Goal: Task Accomplishment & Management: Use online tool/utility

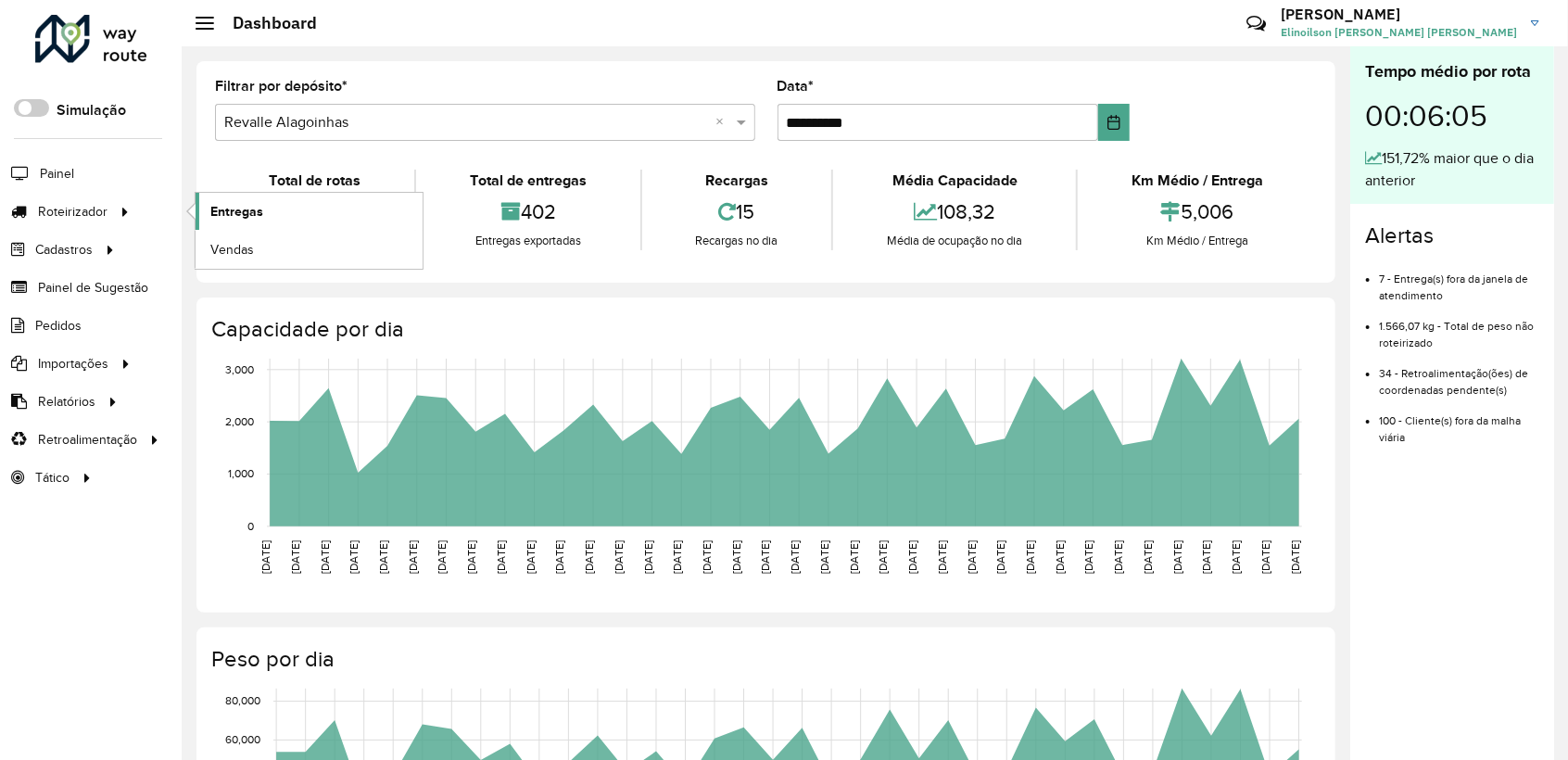
click at [253, 206] on span "Entregas" at bounding box center [236, 212] width 53 height 20
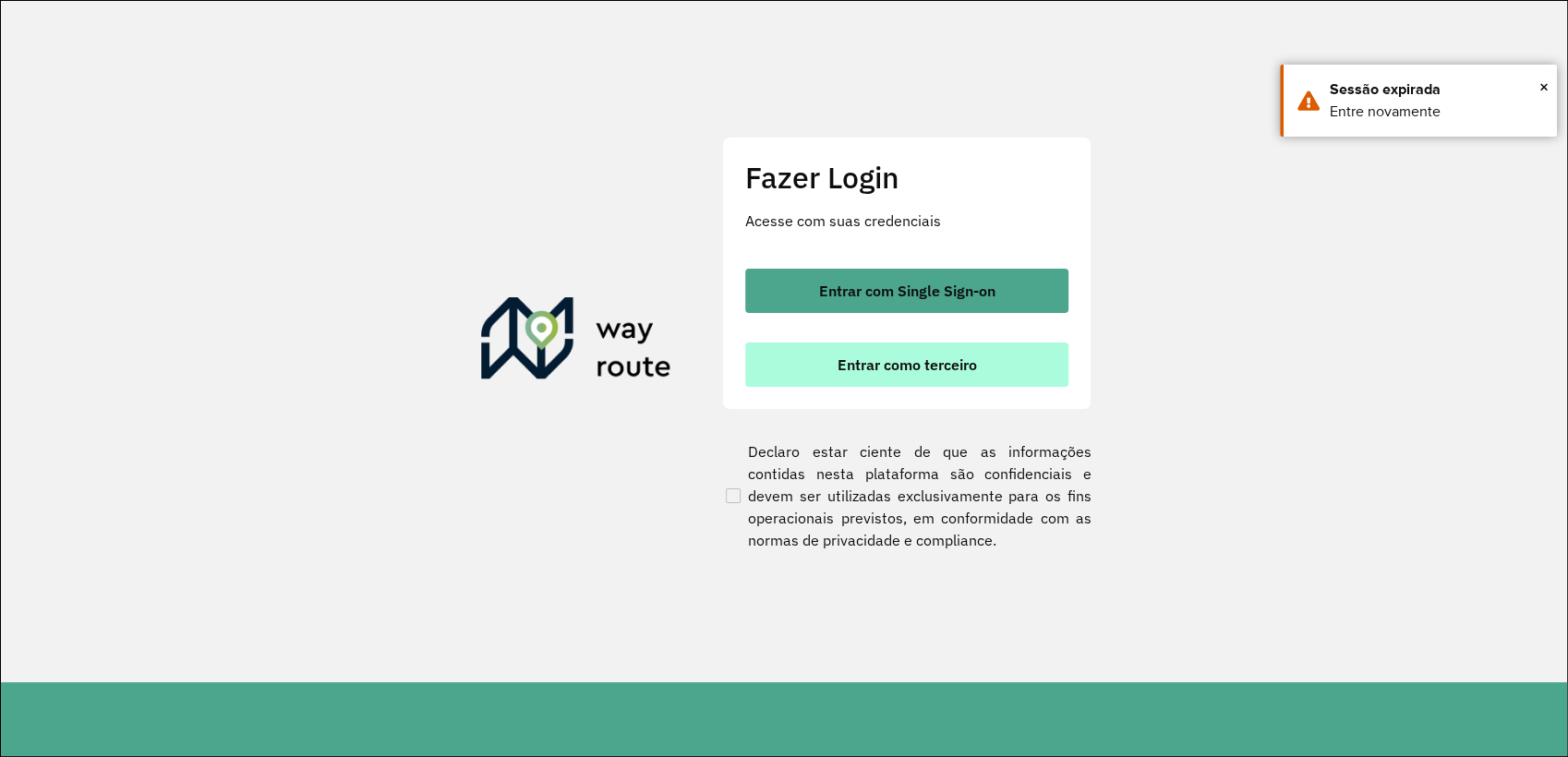
click at [882, 352] on button "Entrar como terceiro" at bounding box center [906, 364] width 323 height 45
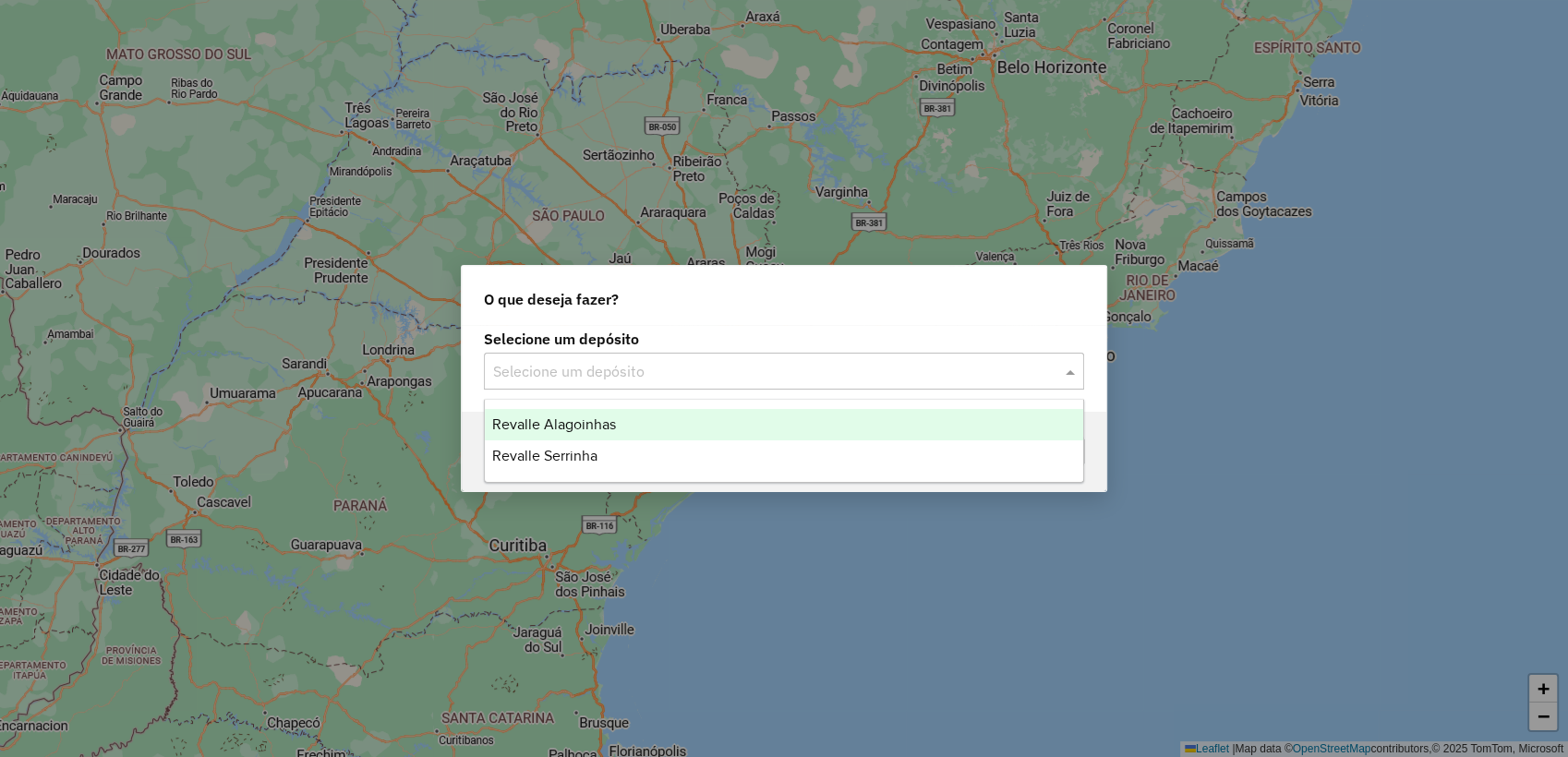
click at [741, 366] on input "text" at bounding box center [765, 372] width 544 height 22
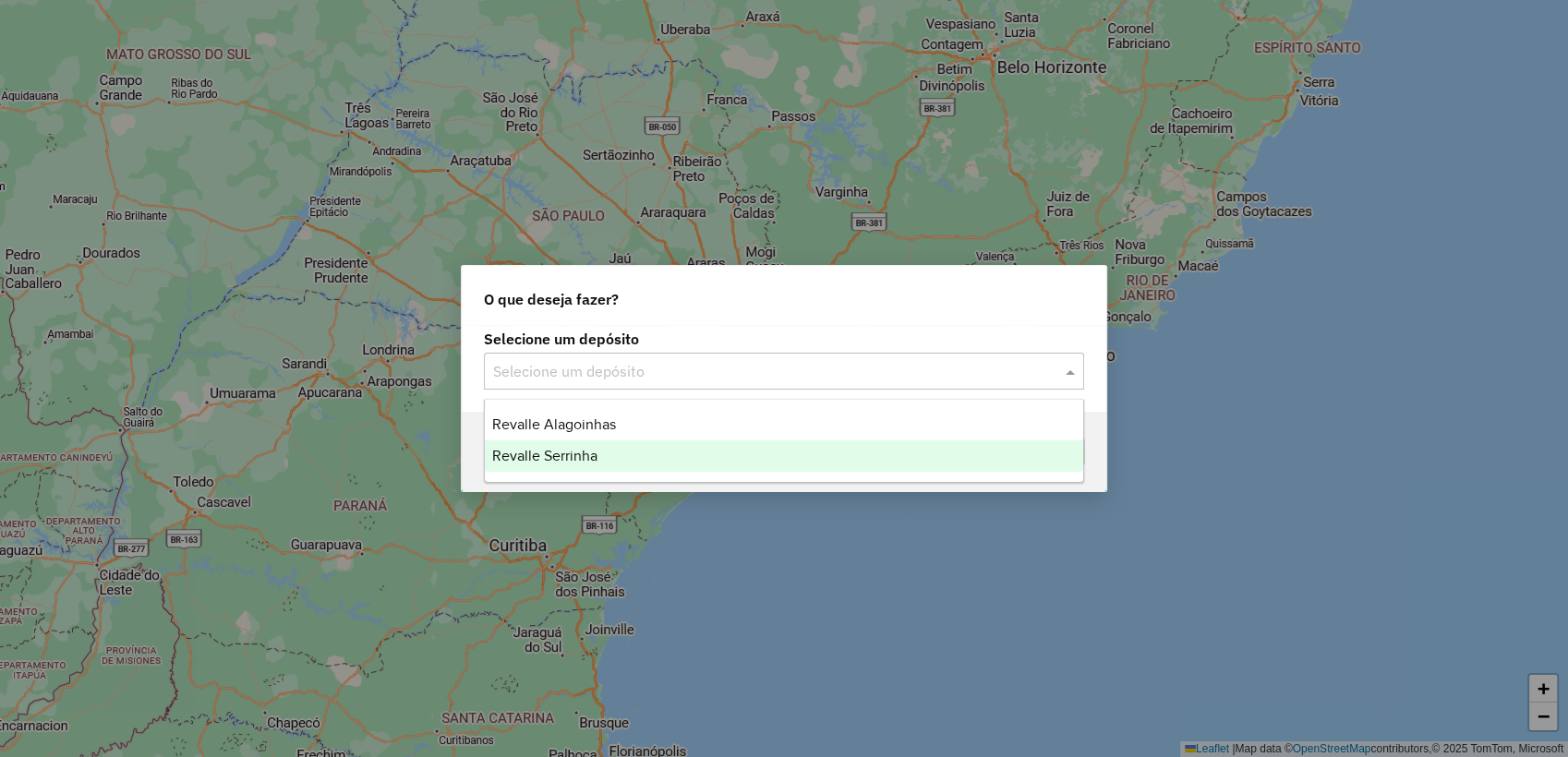
drag, startPoint x: 664, startPoint y: 457, endPoint x: 673, endPoint y: 470, distance: 15.8
click at [666, 460] on div "Revalle Serrinha" at bounding box center [784, 456] width 598 height 32
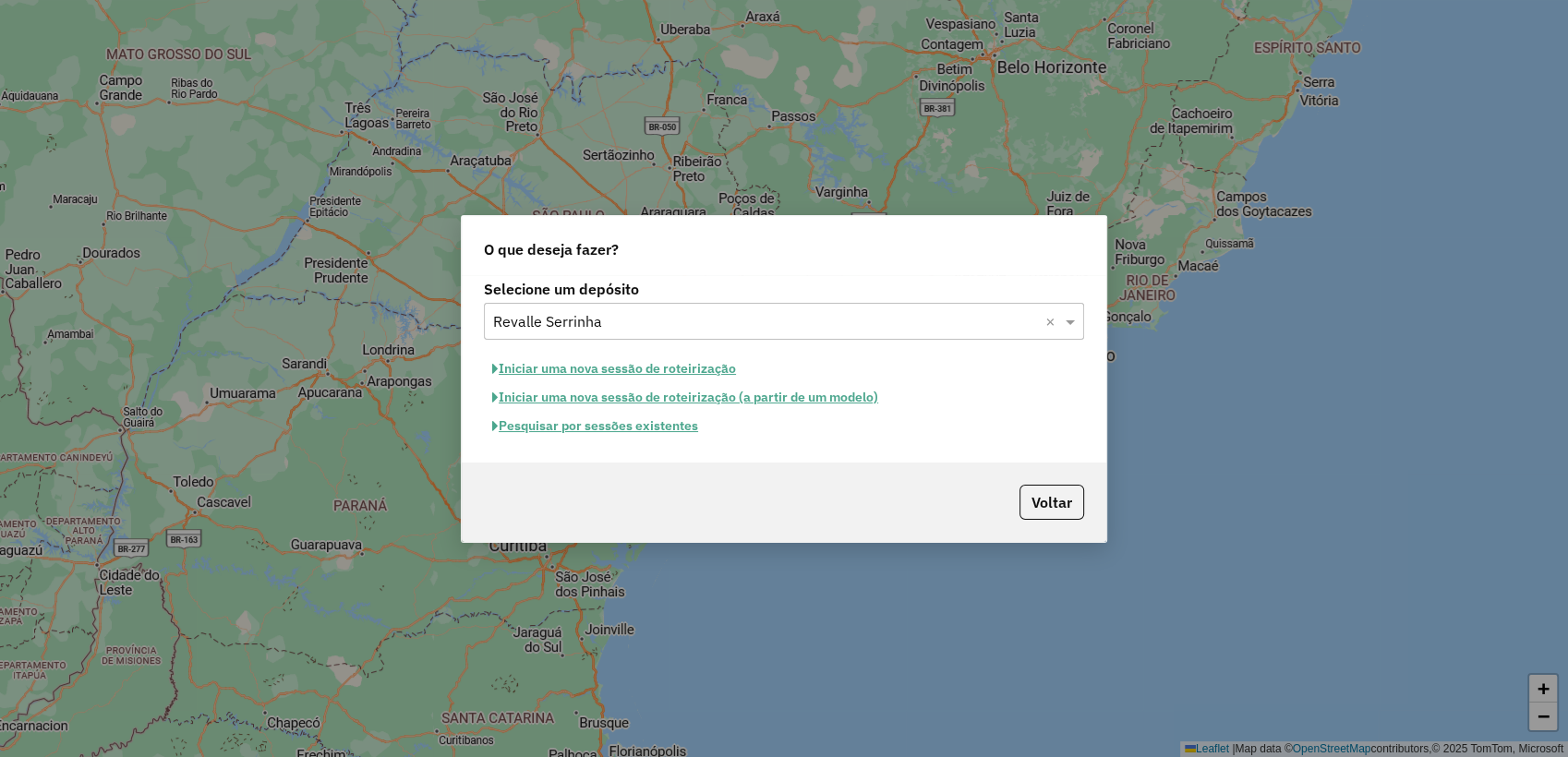
click at [618, 431] on button "Pesquisar por sessões existentes" at bounding box center [595, 426] width 222 height 29
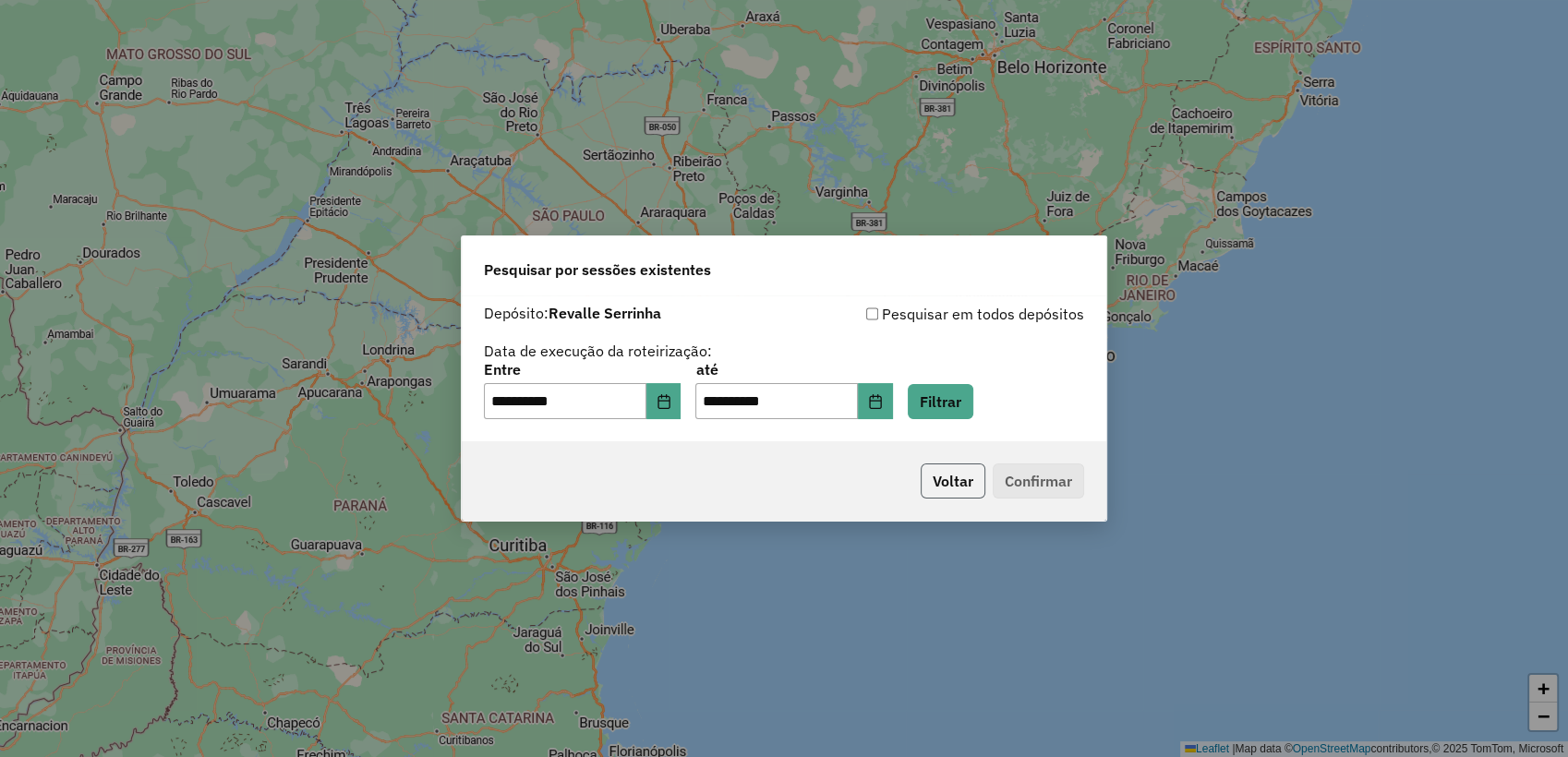
click at [943, 484] on button "Voltar" at bounding box center [952, 480] width 64 height 35
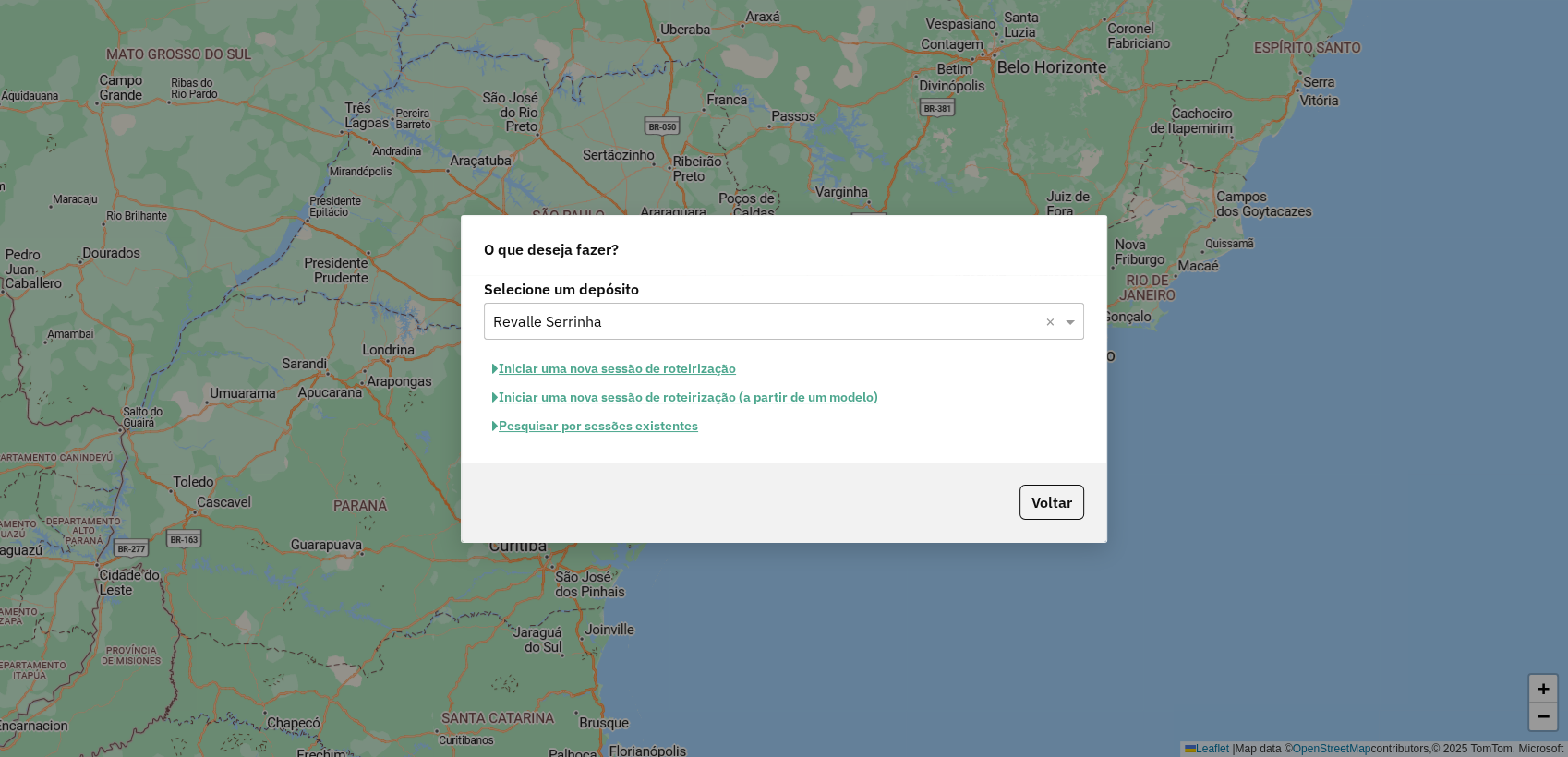
click at [621, 426] on button "Pesquisar por sessões existentes" at bounding box center [595, 426] width 222 height 29
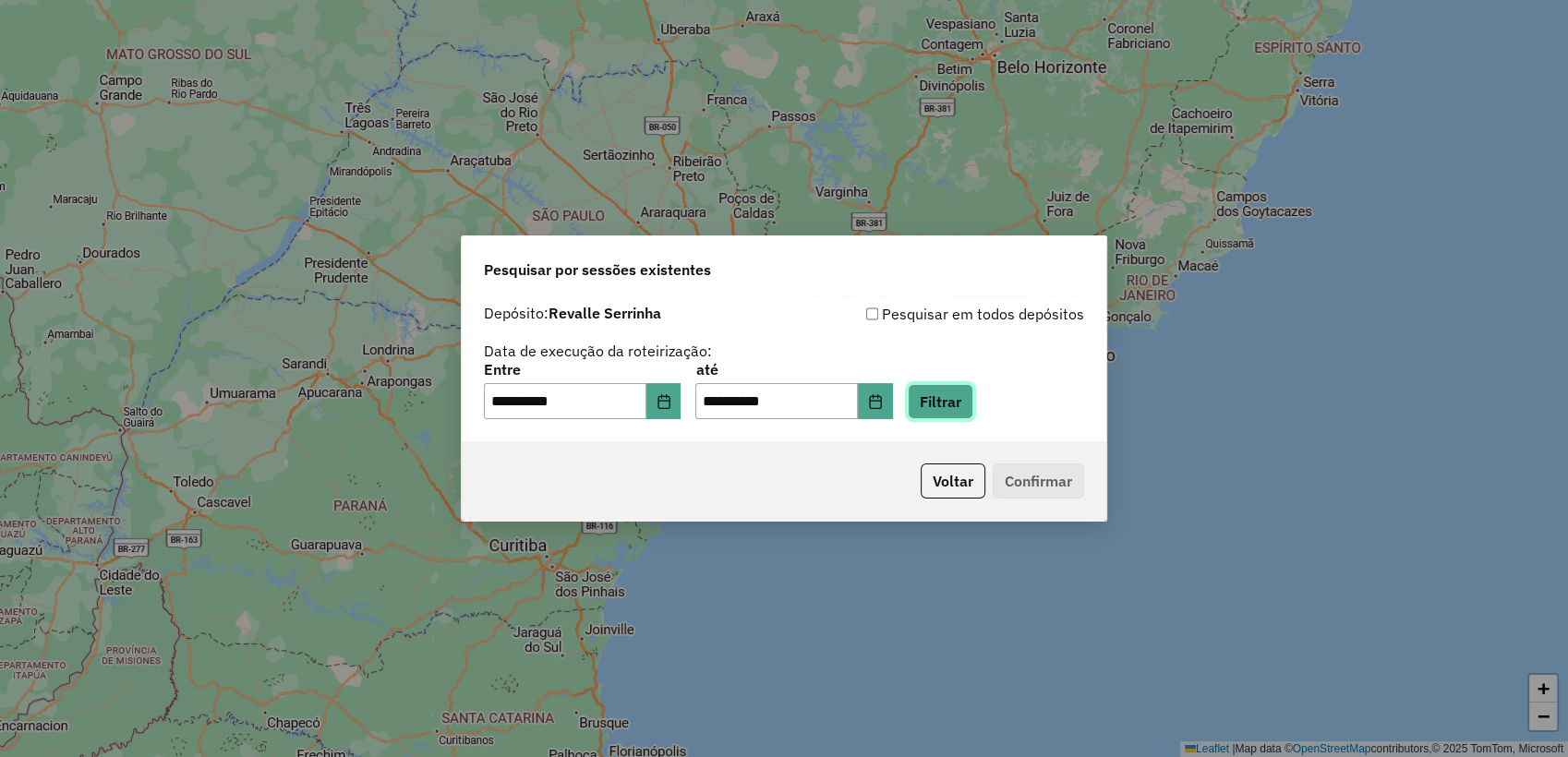
click at [963, 416] on button "Filtrar" at bounding box center [940, 401] width 65 height 35
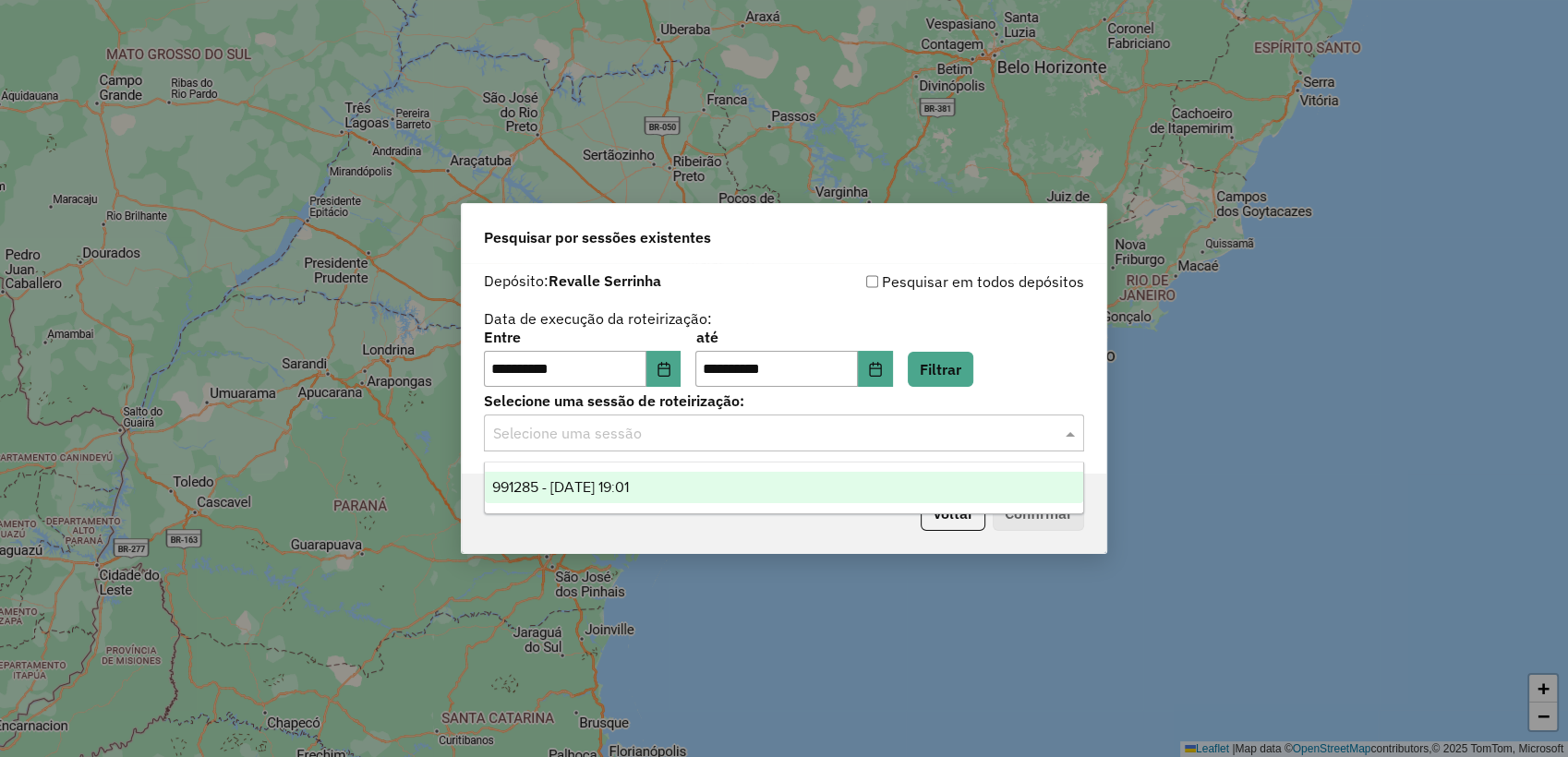
drag, startPoint x: 582, startPoint y: 440, endPoint x: 577, endPoint y: 454, distance: 14.9
click at [581, 440] on input "text" at bounding box center [765, 434] width 544 height 22
drag, startPoint x: 575, startPoint y: 488, endPoint x: 642, endPoint y: 497, distance: 67.6
click at [577, 488] on span "991285 - 19/08/2025 19:01" at bounding box center [560, 487] width 137 height 16
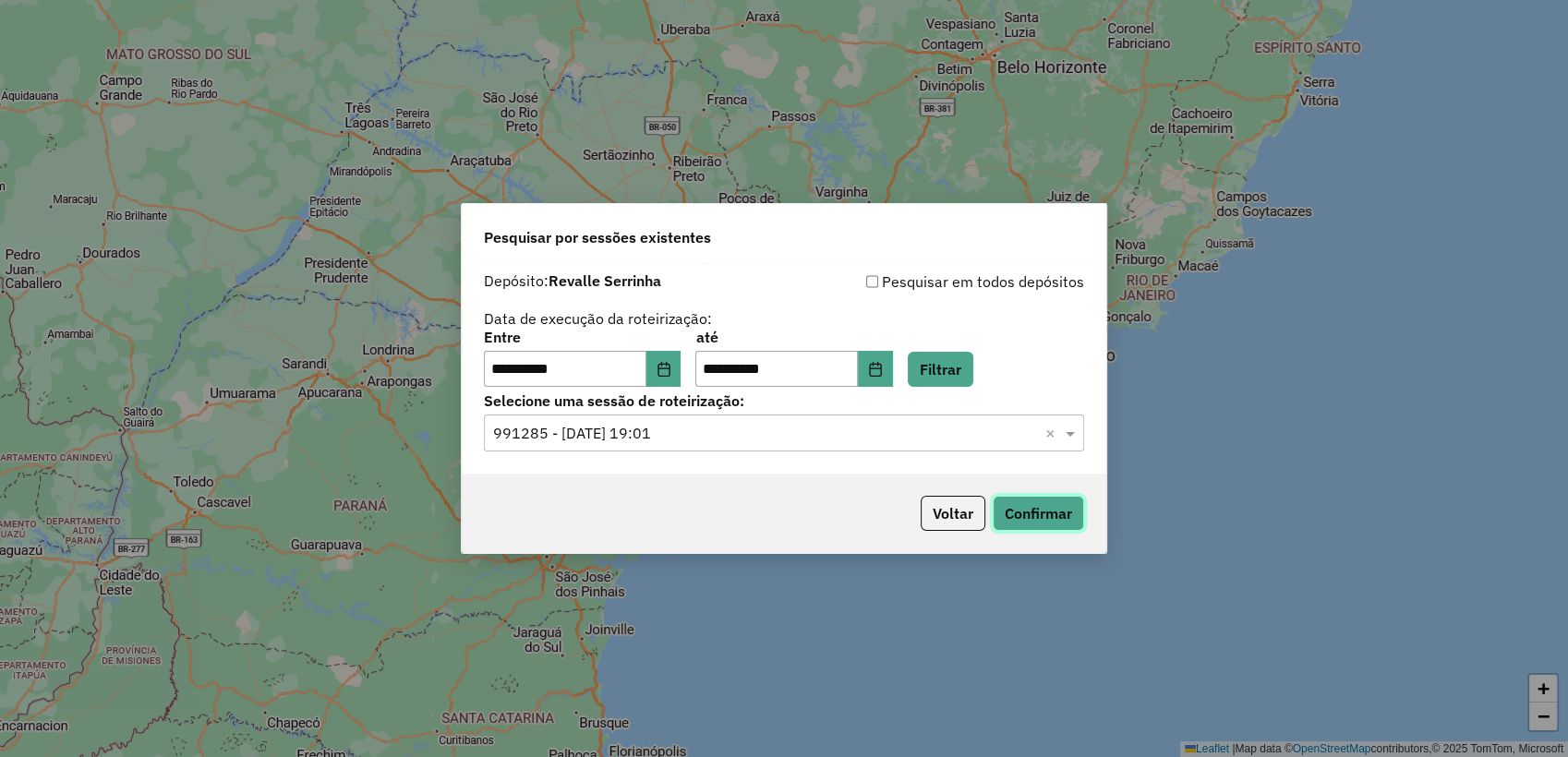
click at [1026, 516] on button "Confirmar" at bounding box center [1038, 513] width 91 height 35
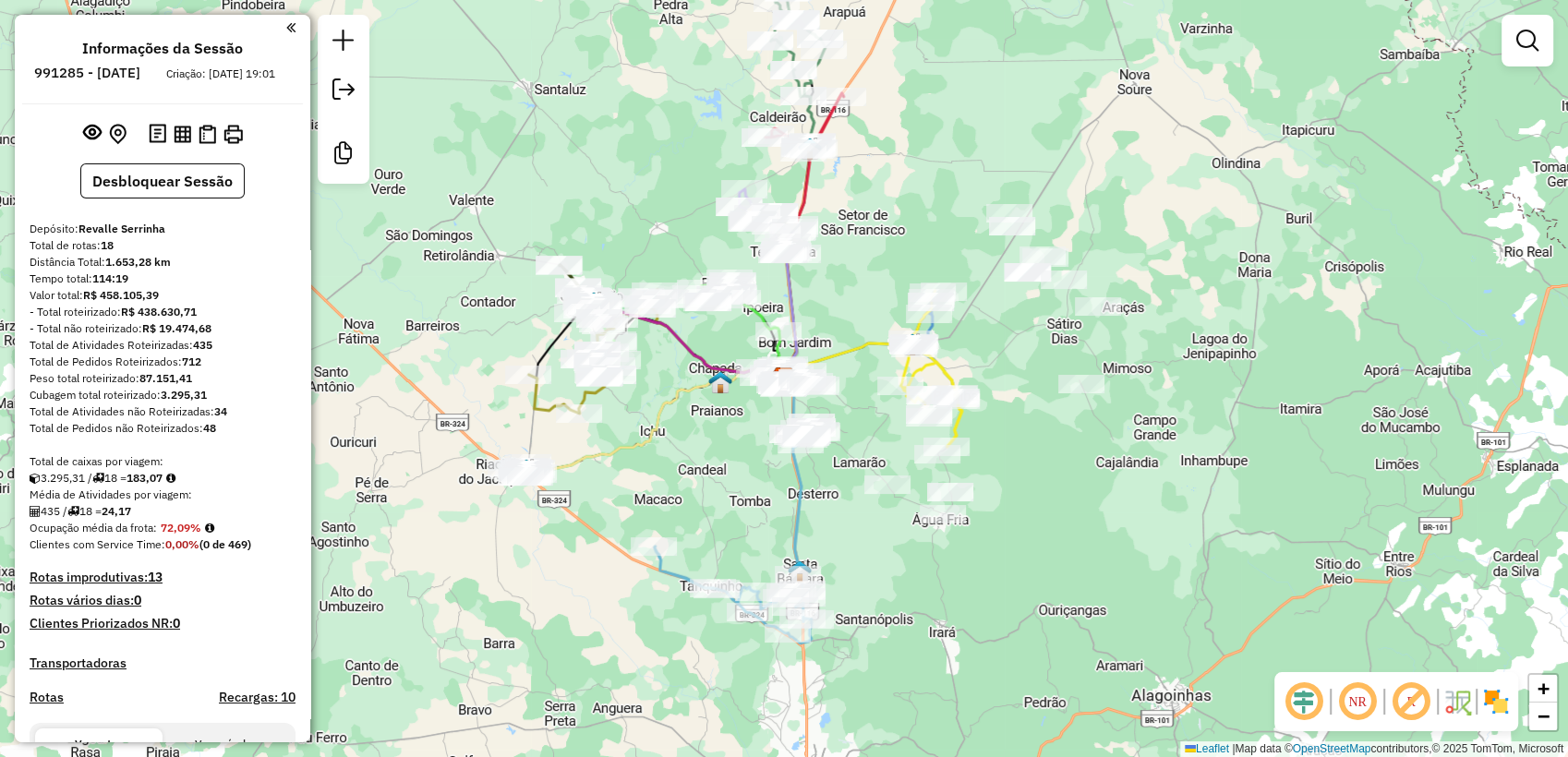
scroll to position [513, 0]
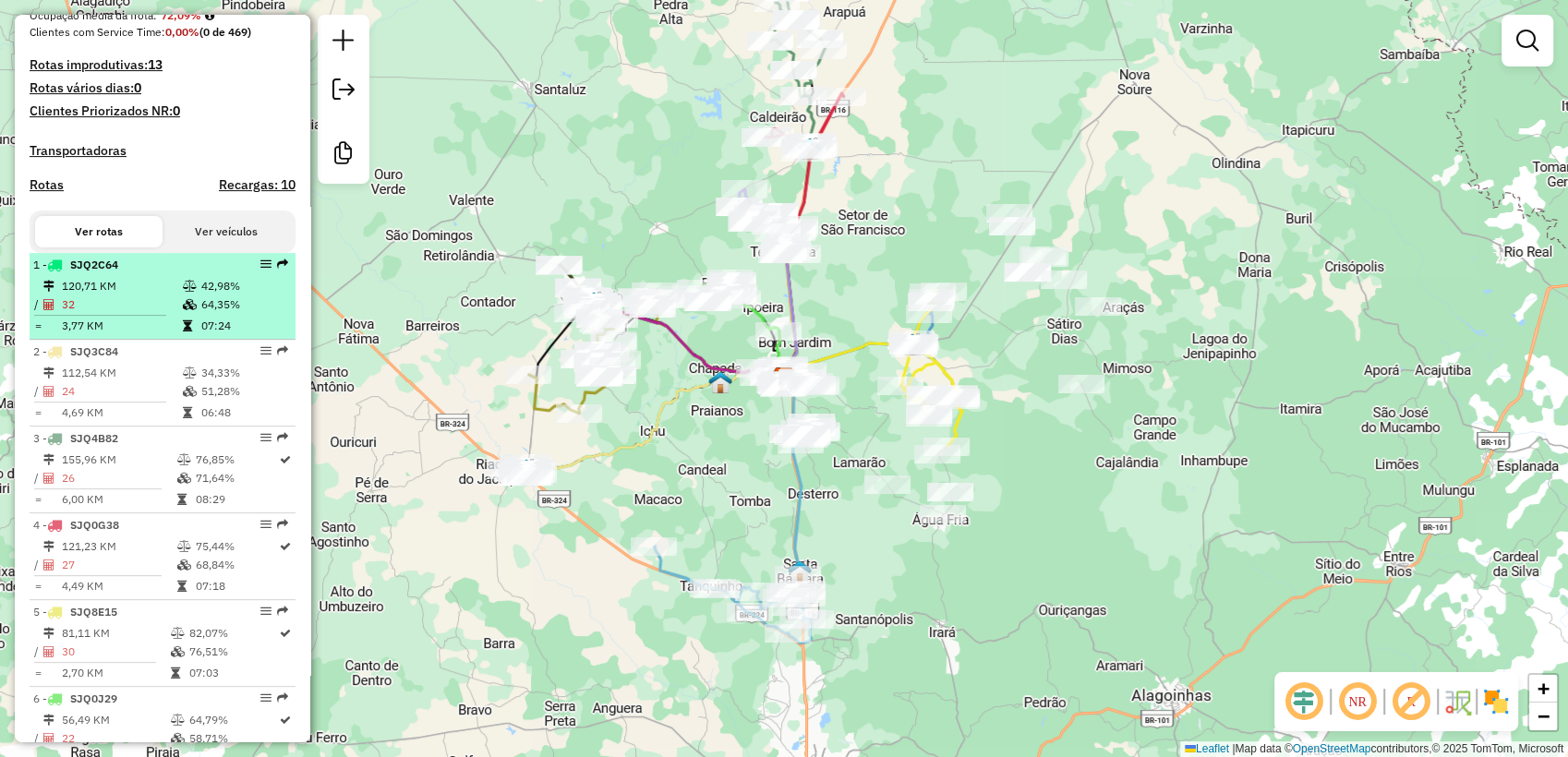
drag, startPoint x: 197, startPoint y: 300, endPoint x: 126, endPoint y: 294, distance: 71.3
click at [121, 292] on li "1 - SJQ2C64 120,71 KM 42,98% / 32 64,35% = 3,77 KM 07:24" at bounding box center [163, 297] width 266 height 87
select select "**********"
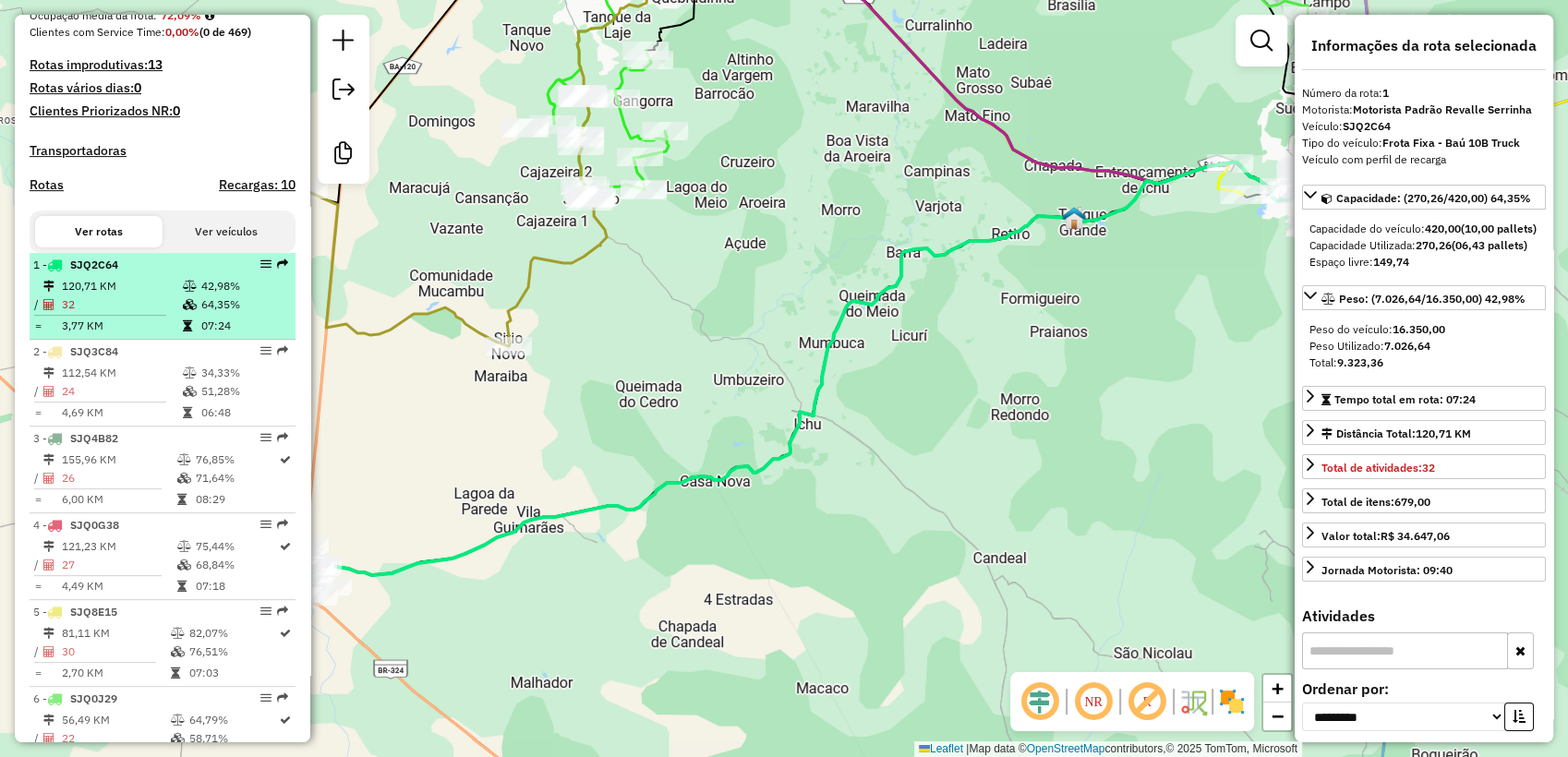
drag, startPoint x: 126, startPoint y: 294, endPoint x: 172, endPoint y: 306, distance: 47.5
click at [182, 292] on icon at bounding box center [189, 286] width 14 height 11
click at [145, 296] on td "120,71 KM" at bounding box center [121, 286] width 121 height 19
drag, startPoint x: 154, startPoint y: 292, endPoint x: 152, endPoint y: 305, distance: 13.2
click at [137, 296] on td "120,71 KM" at bounding box center [121, 286] width 121 height 19
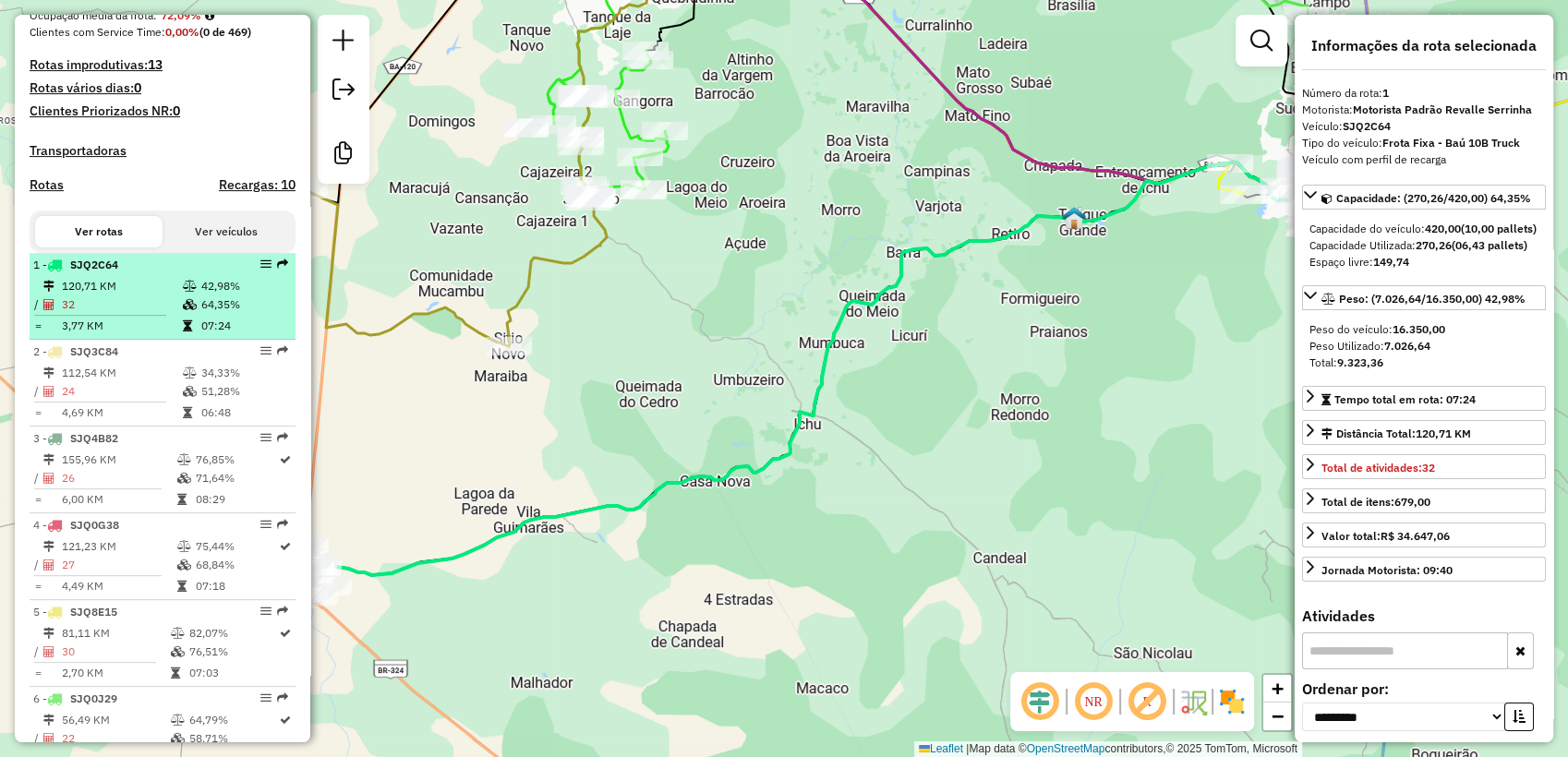
click at [263, 270] on em at bounding box center [266, 264] width 11 height 11
click at [262, 270] on em at bounding box center [266, 264] width 11 height 11
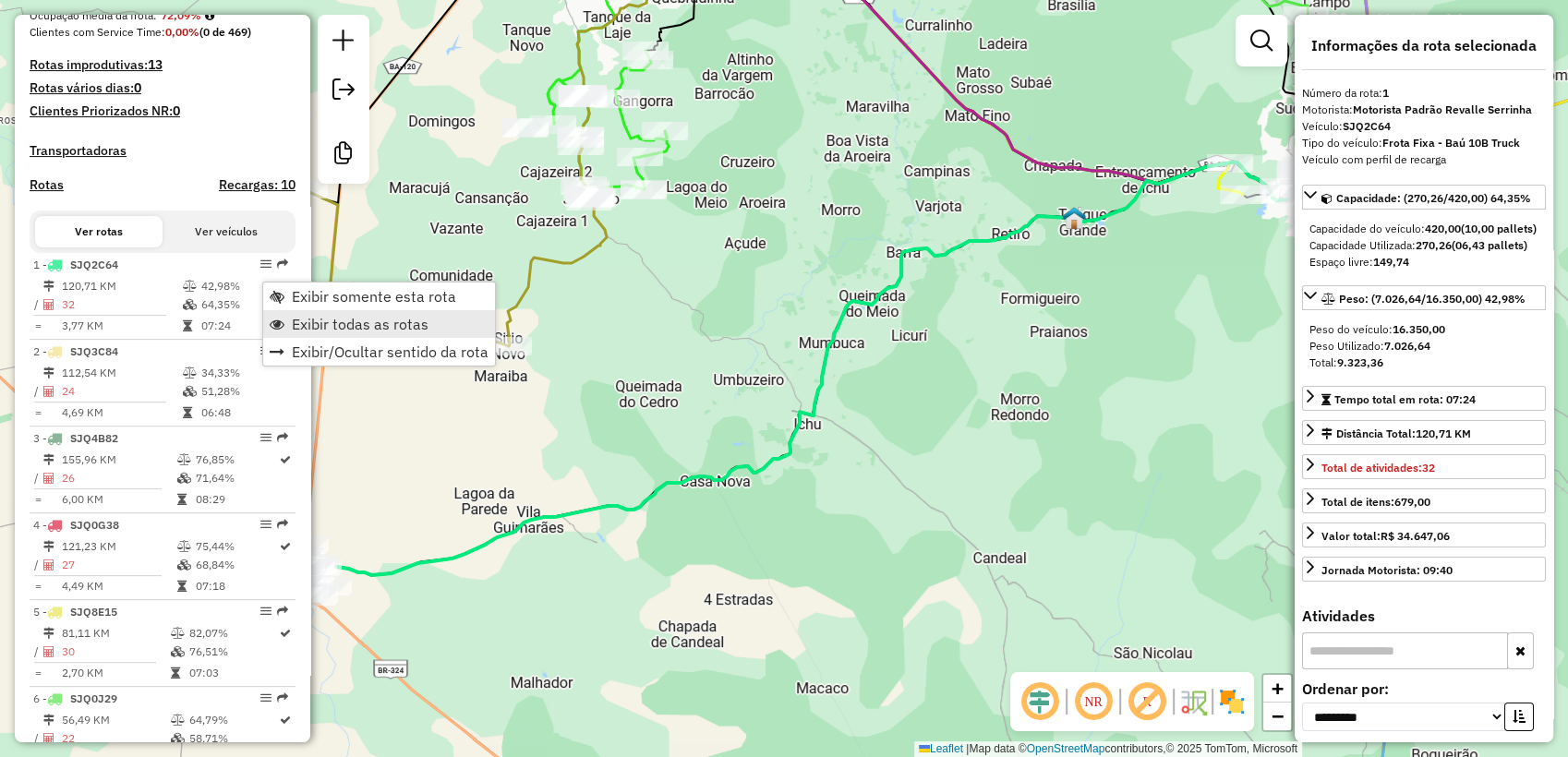
click at [336, 328] on span "Exibir todas as rotas" at bounding box center [360, 323] width 137 height 15
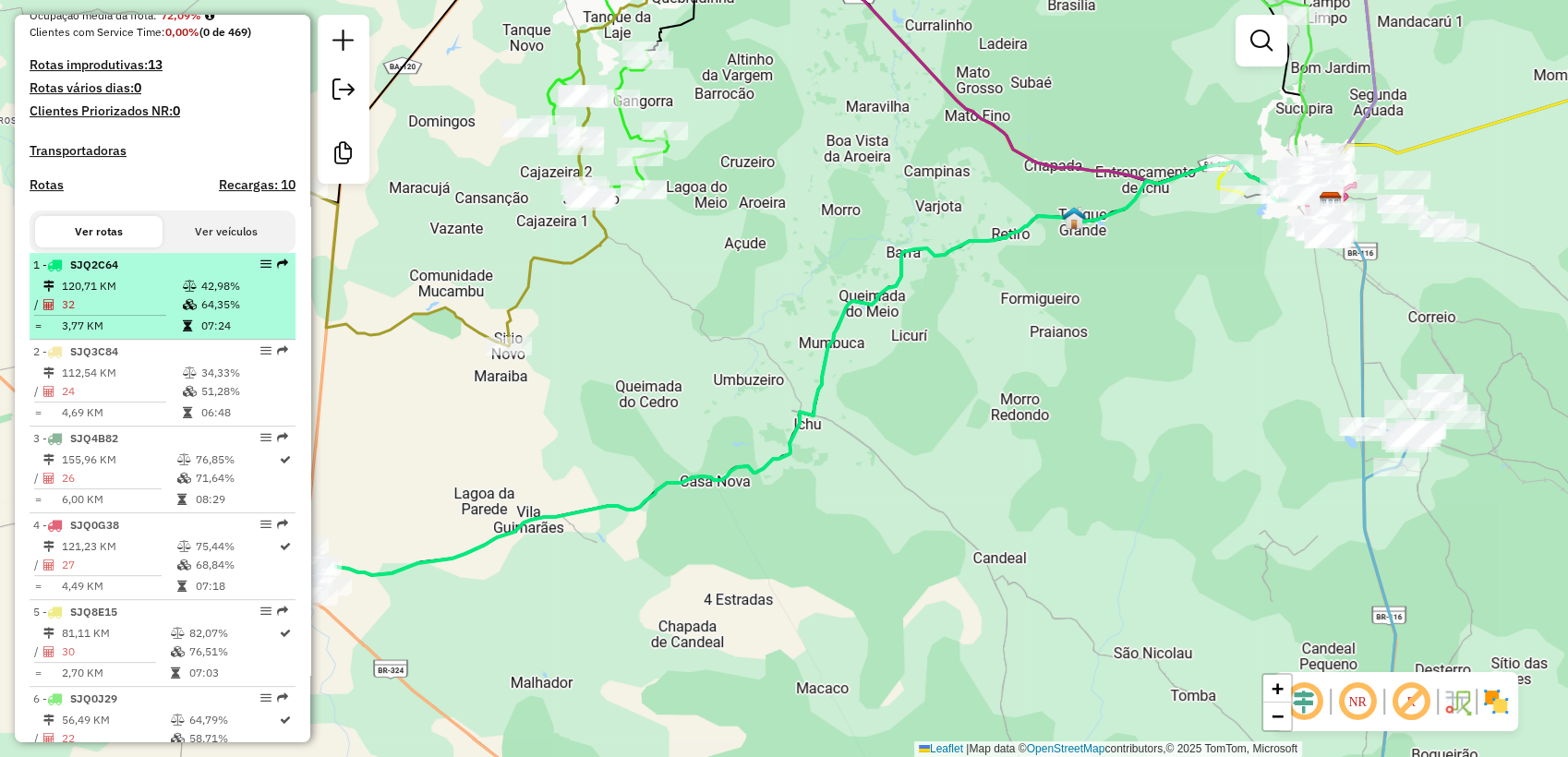
select select "**********"
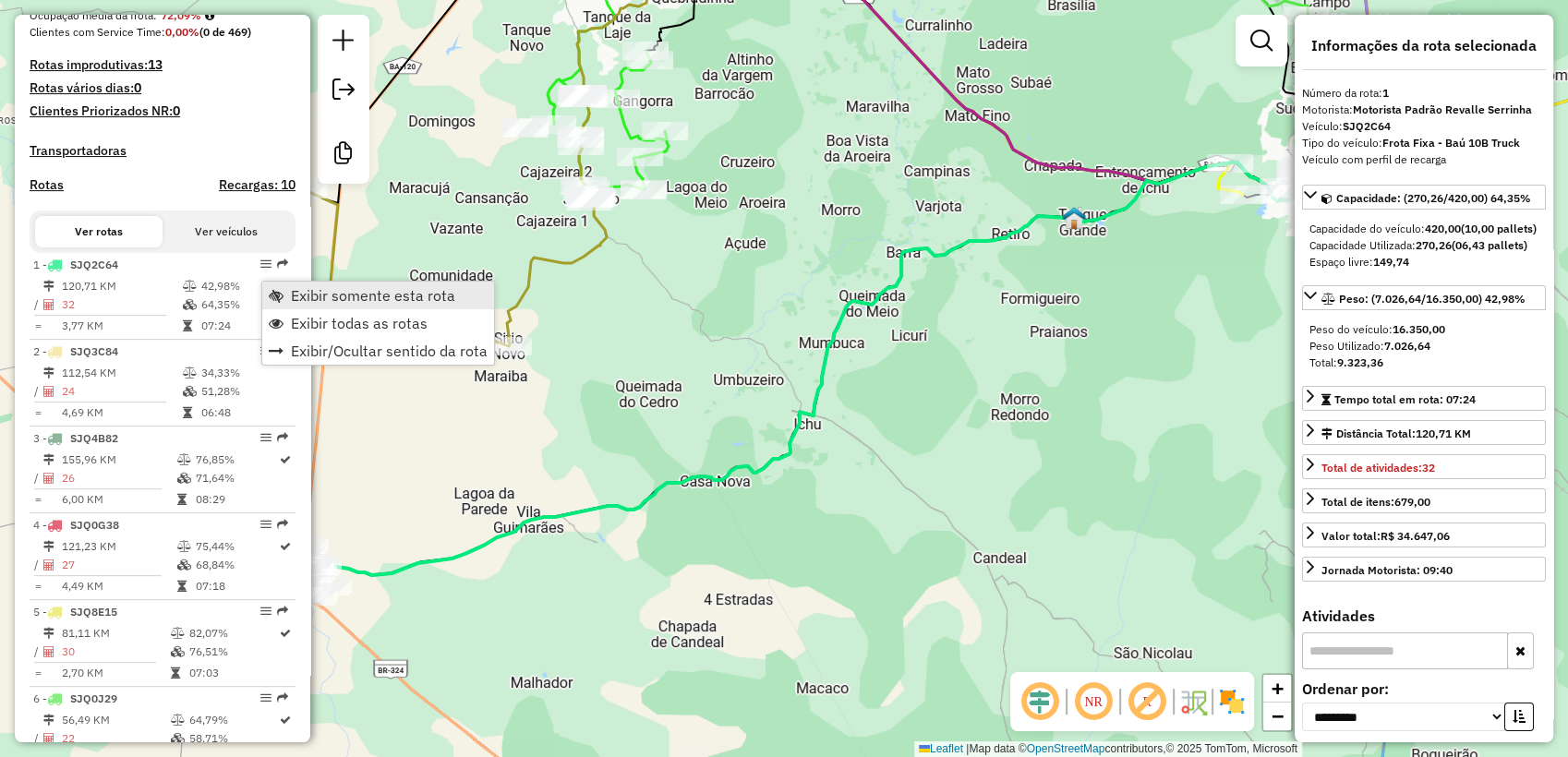
click at [309, 292] on span "Exibir somente esta rota" at bounding box center [373, 295] width 165 height 15
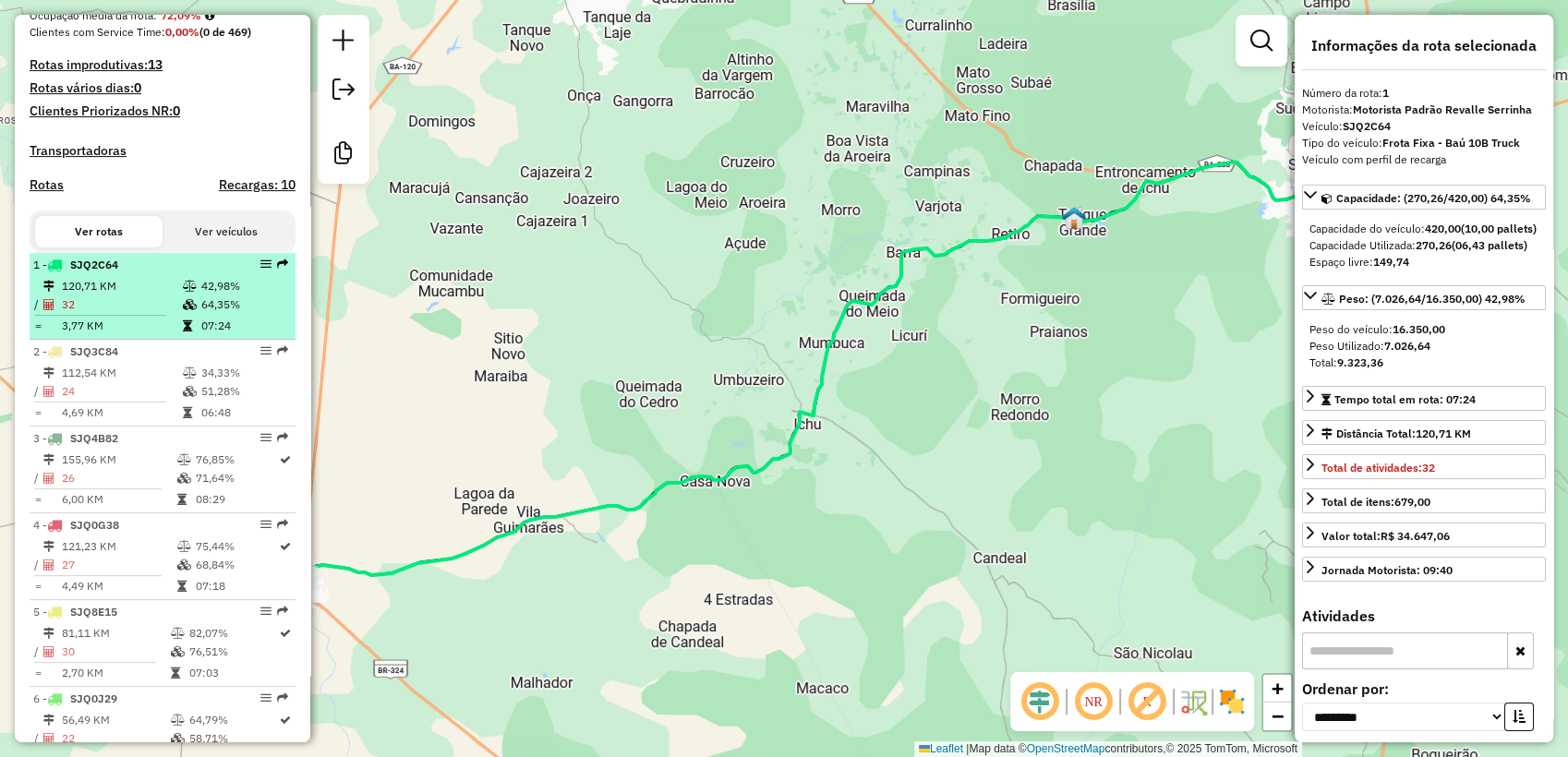
click at [163, 296] on td "120,71 KM" at bounding box center [121, 286] width 121 height 19
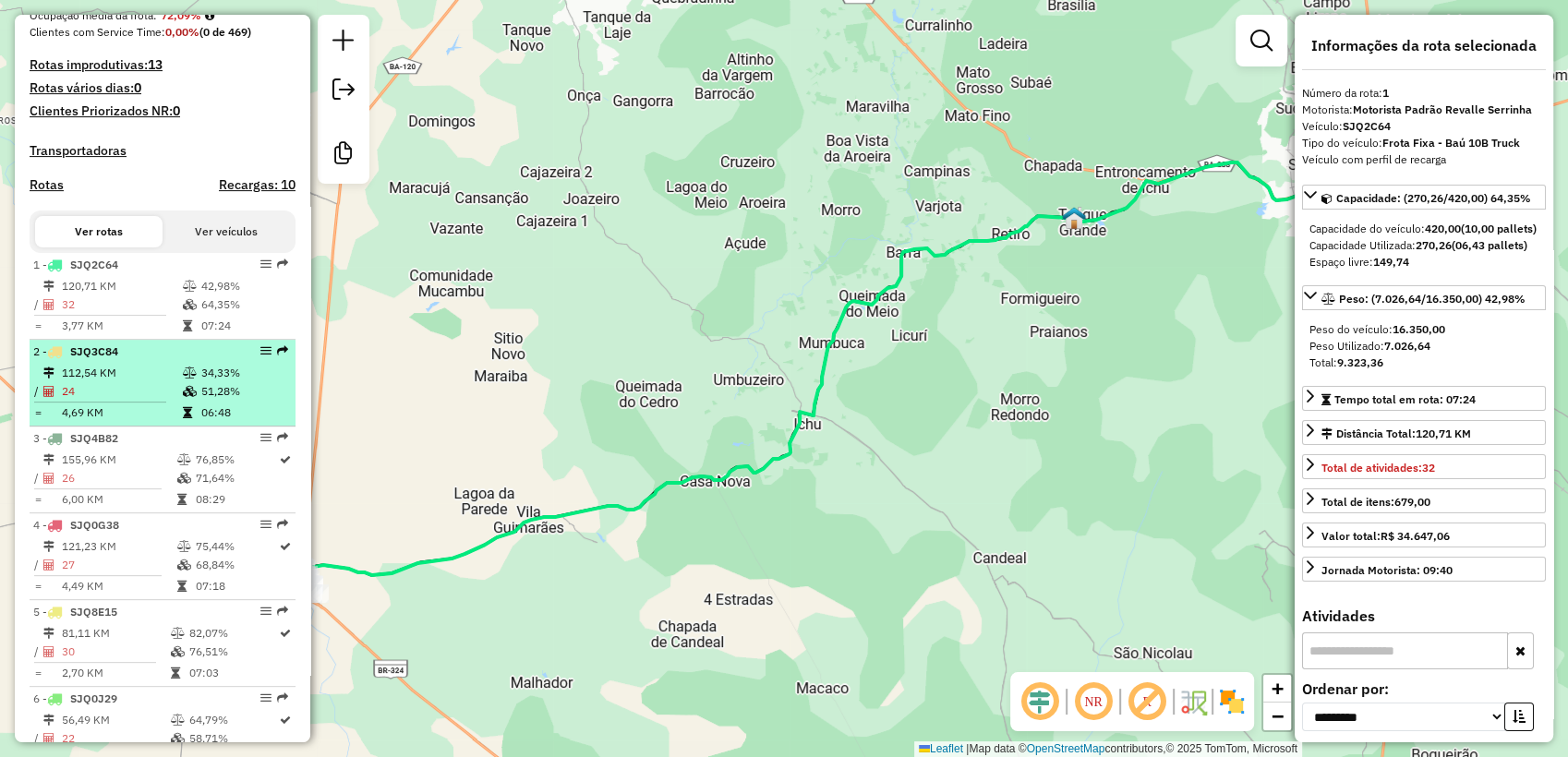
click at [170, 360] on div "2 - SJQ3C84" at bounding box center [131, 351] width 195 height 17
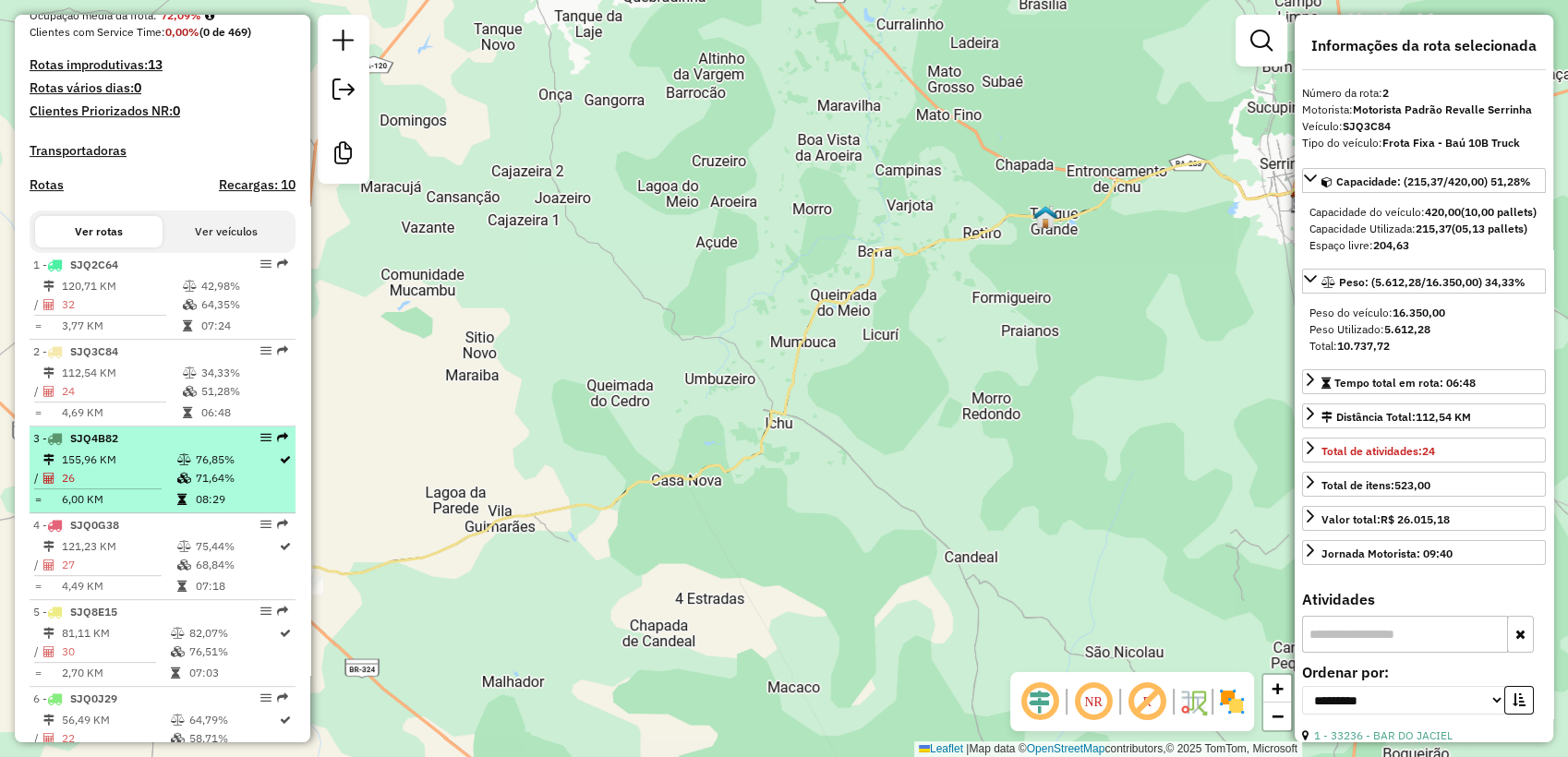
click at [178, 465] on icon at bounding box center [184, 459] width 14 height 11
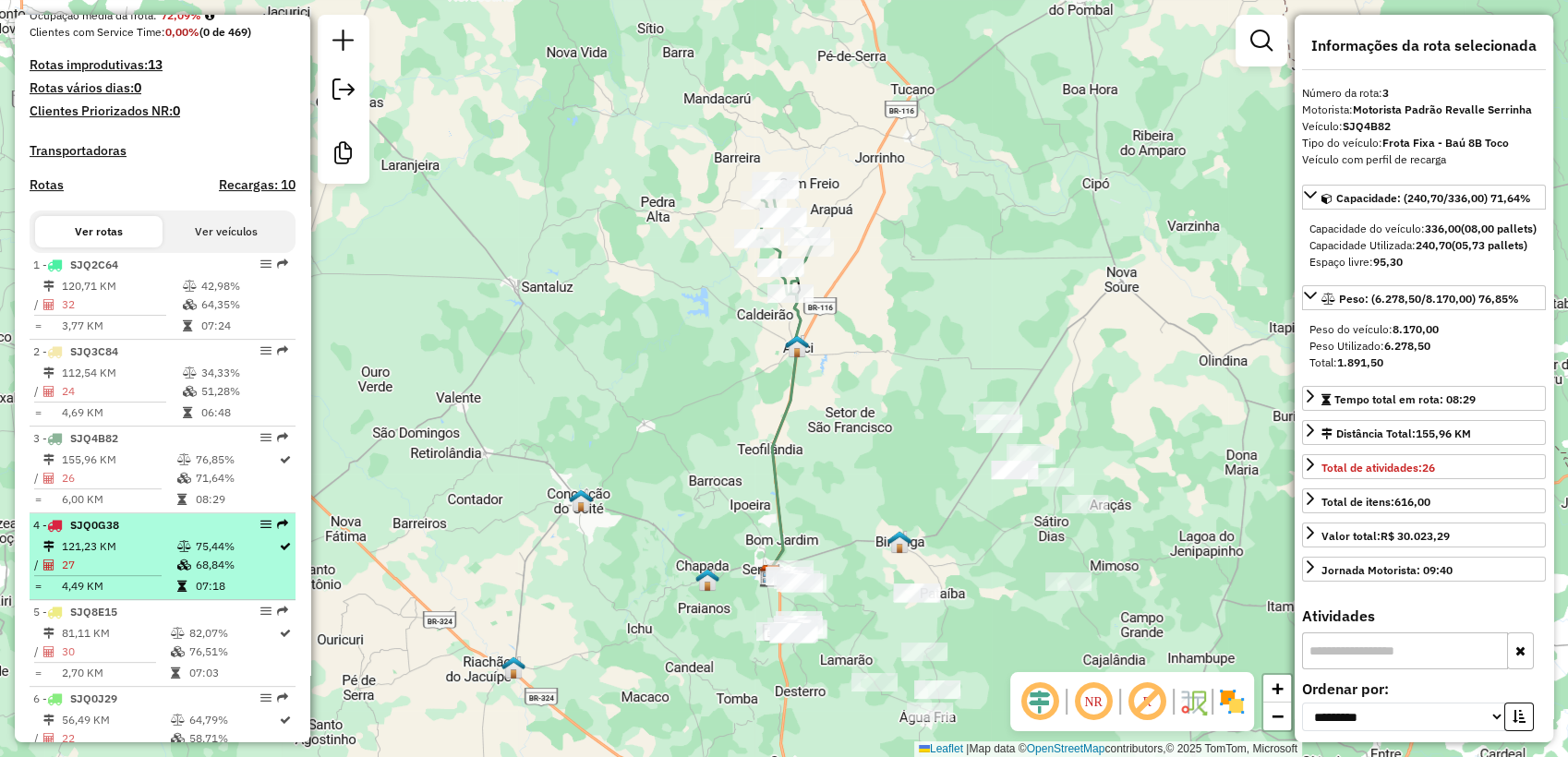
click at [155, 556] on td "121,23 KM" at bounding box center [118, 547] width 115 height 19
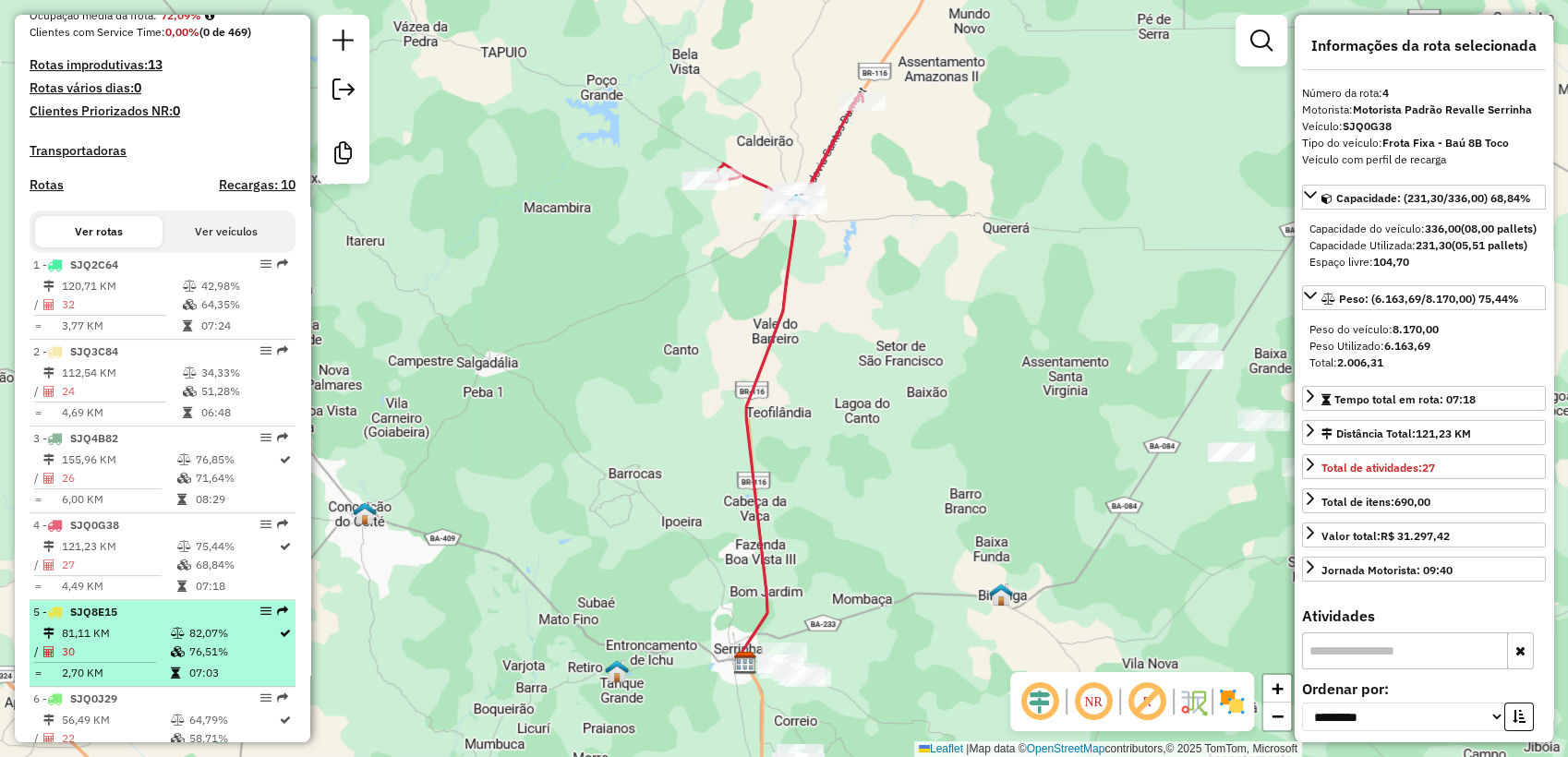
click at [148, 621] on div "5 - SJQ8E15" at bounding box center [131, 612] width 195 height 17
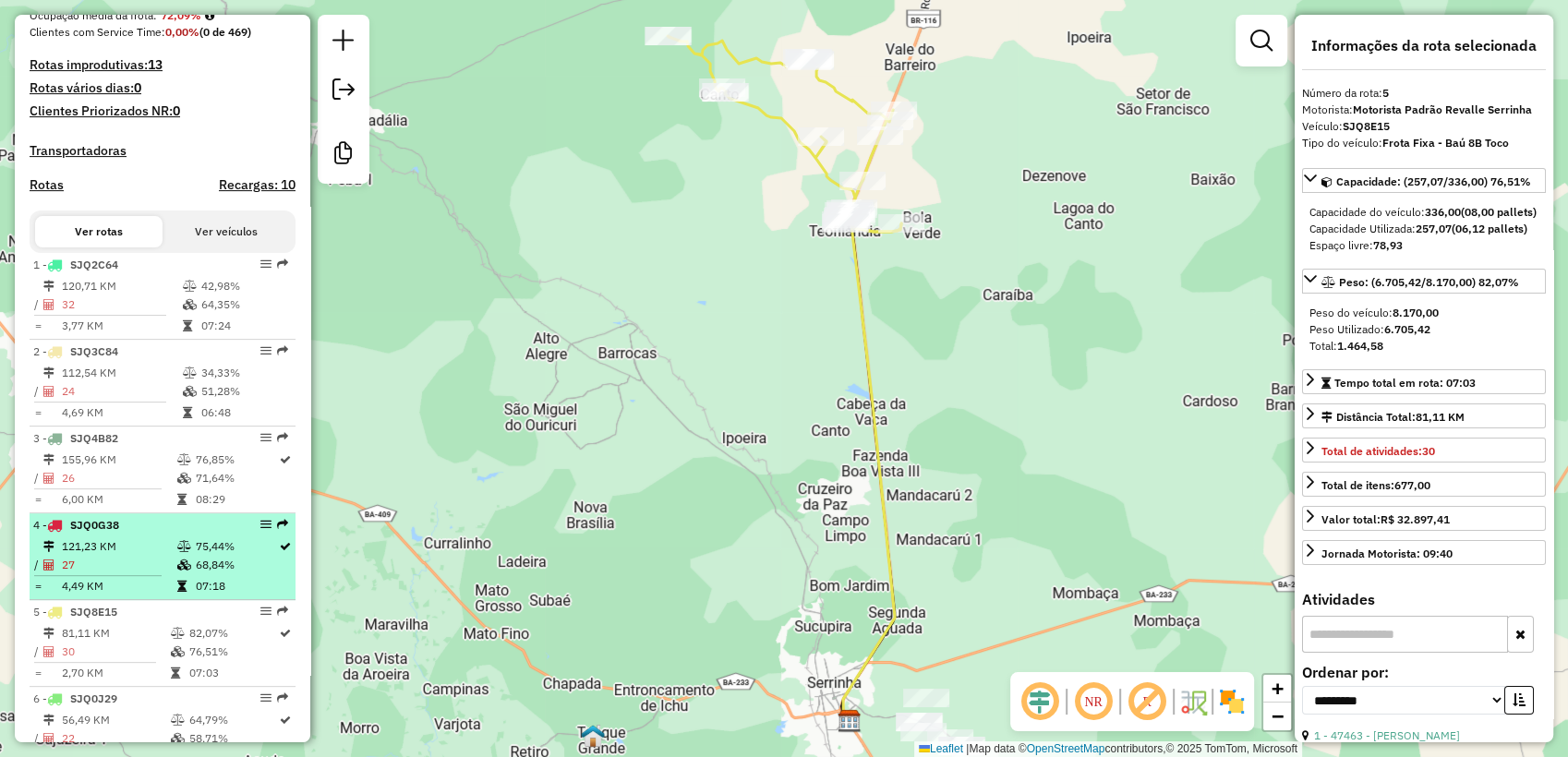
scroll to position [684, 0]
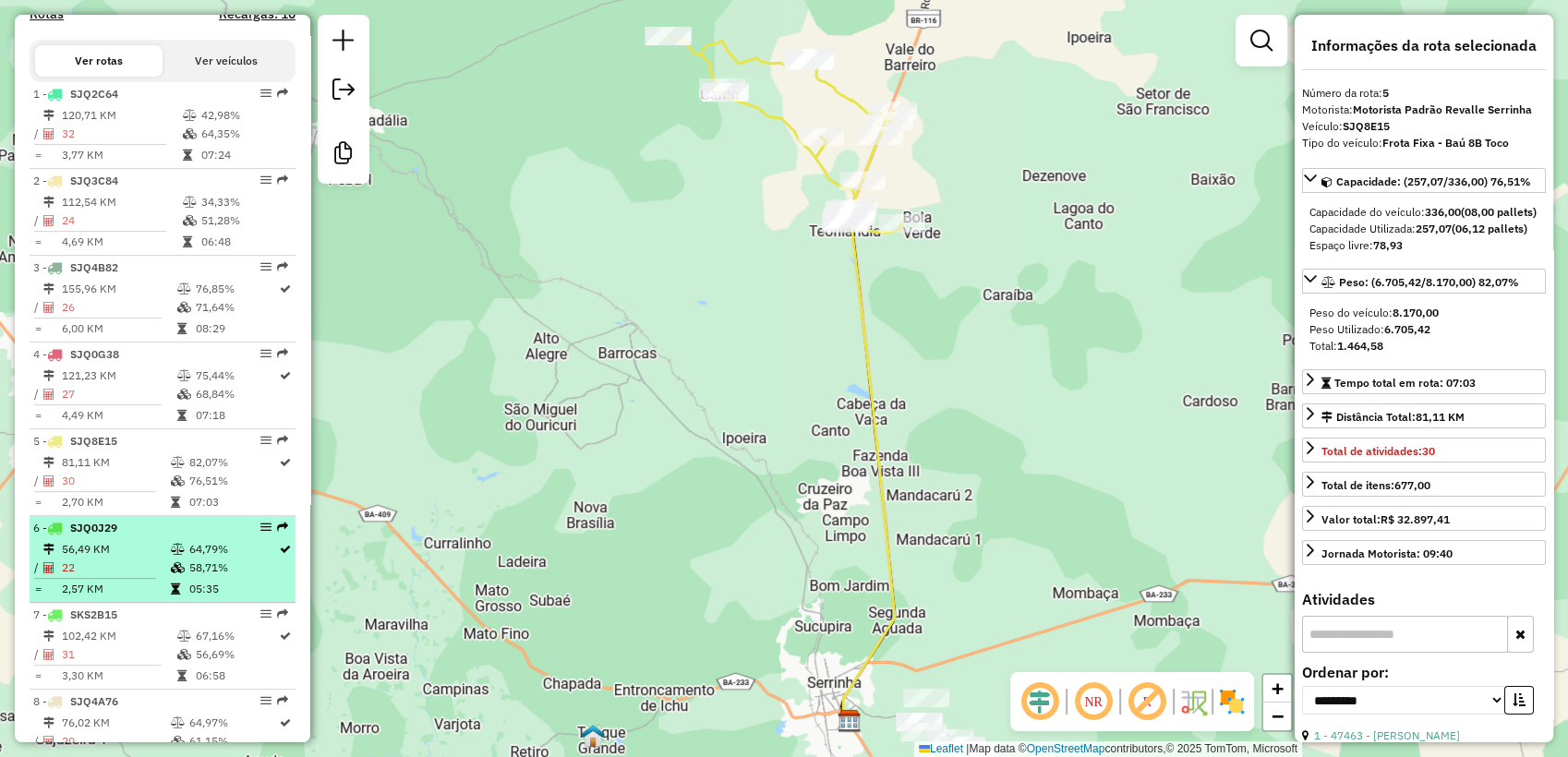
click at [155, 559] on td "56,49 KM" at bounding box center [115, 550] width 109 height 19
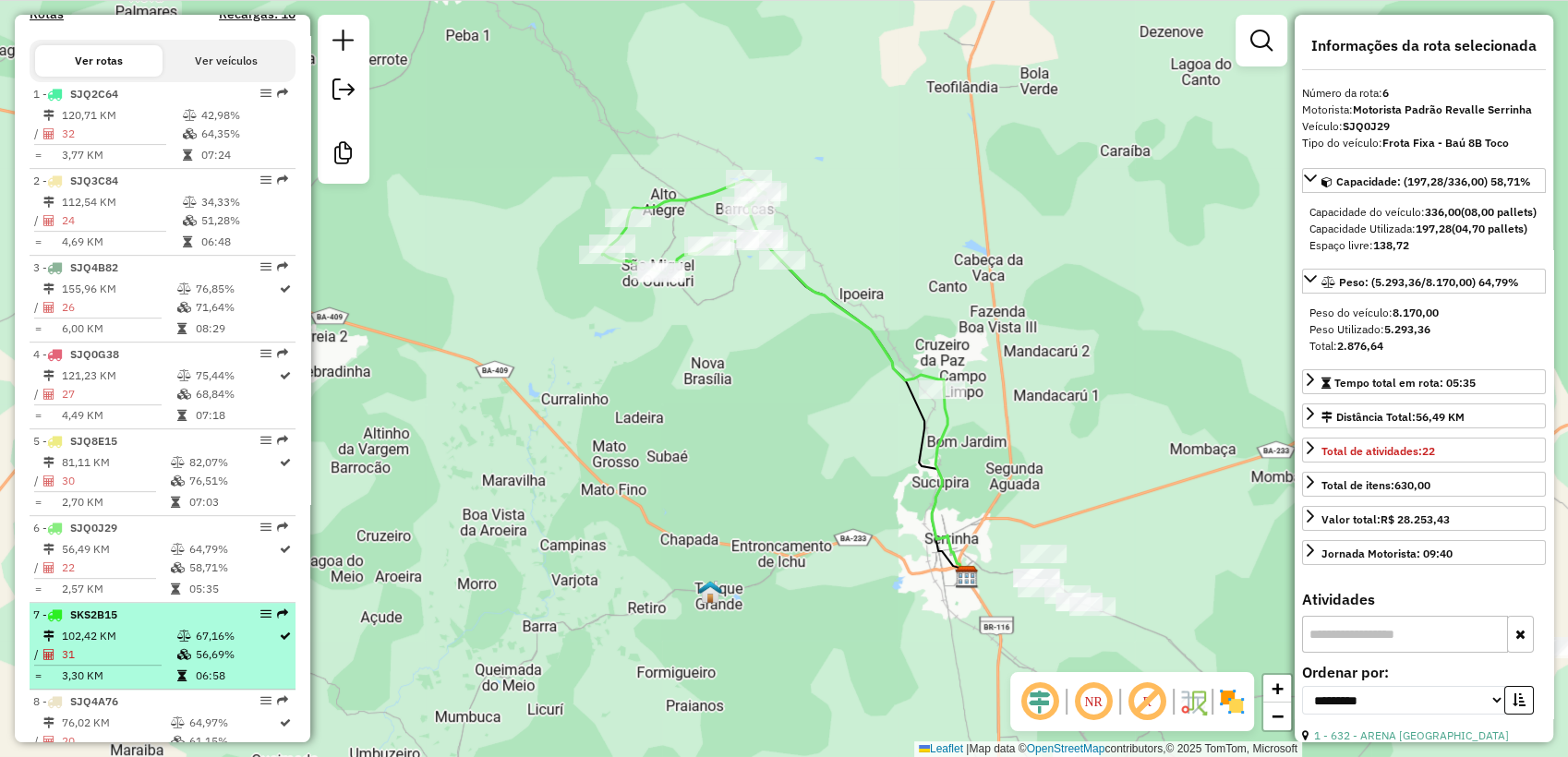
click at [151, 623] on div "7 - SKS2B15" at bounding box center [131, 615] width 195 height 17
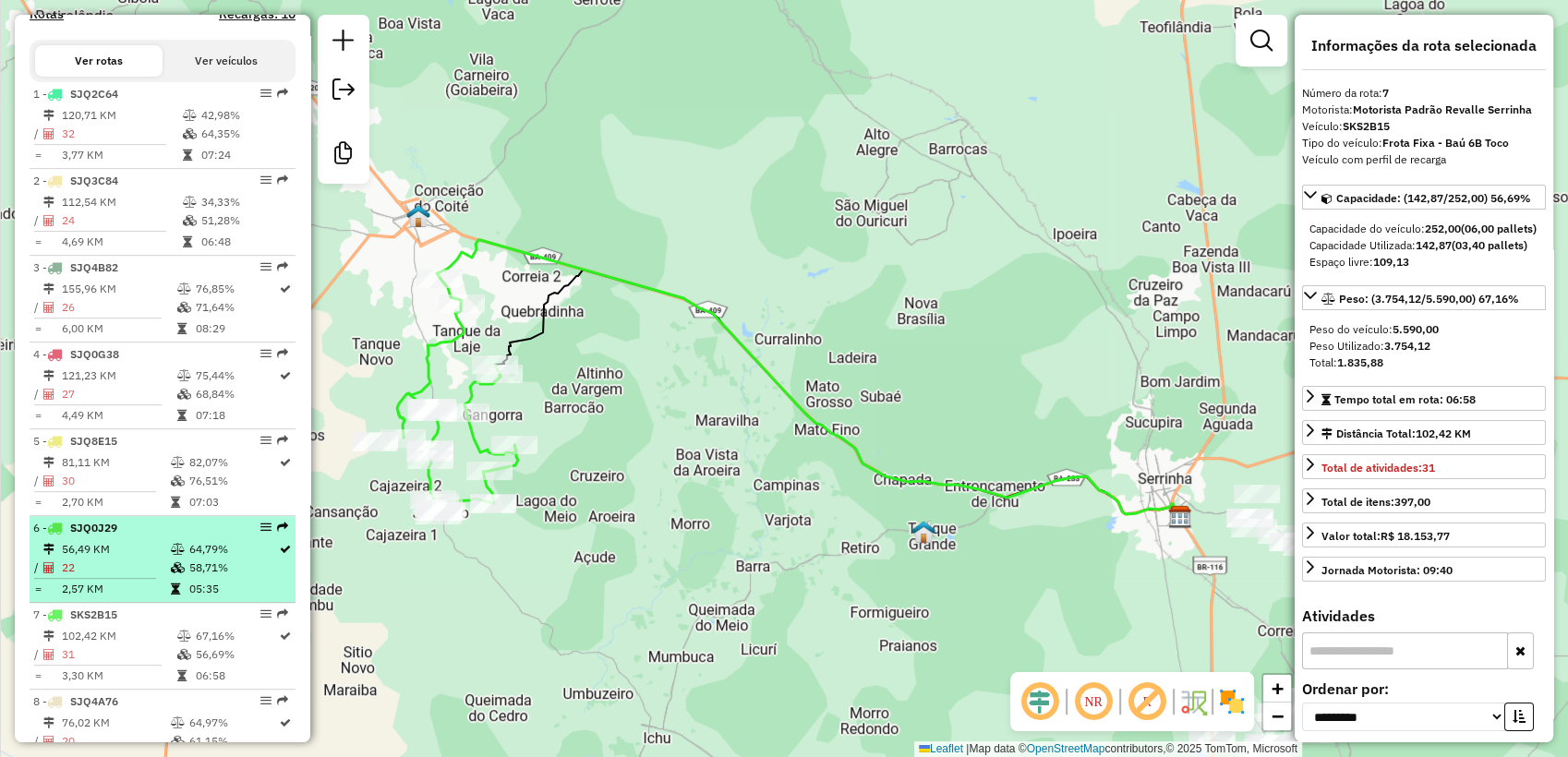
scroll to position [855, 0]
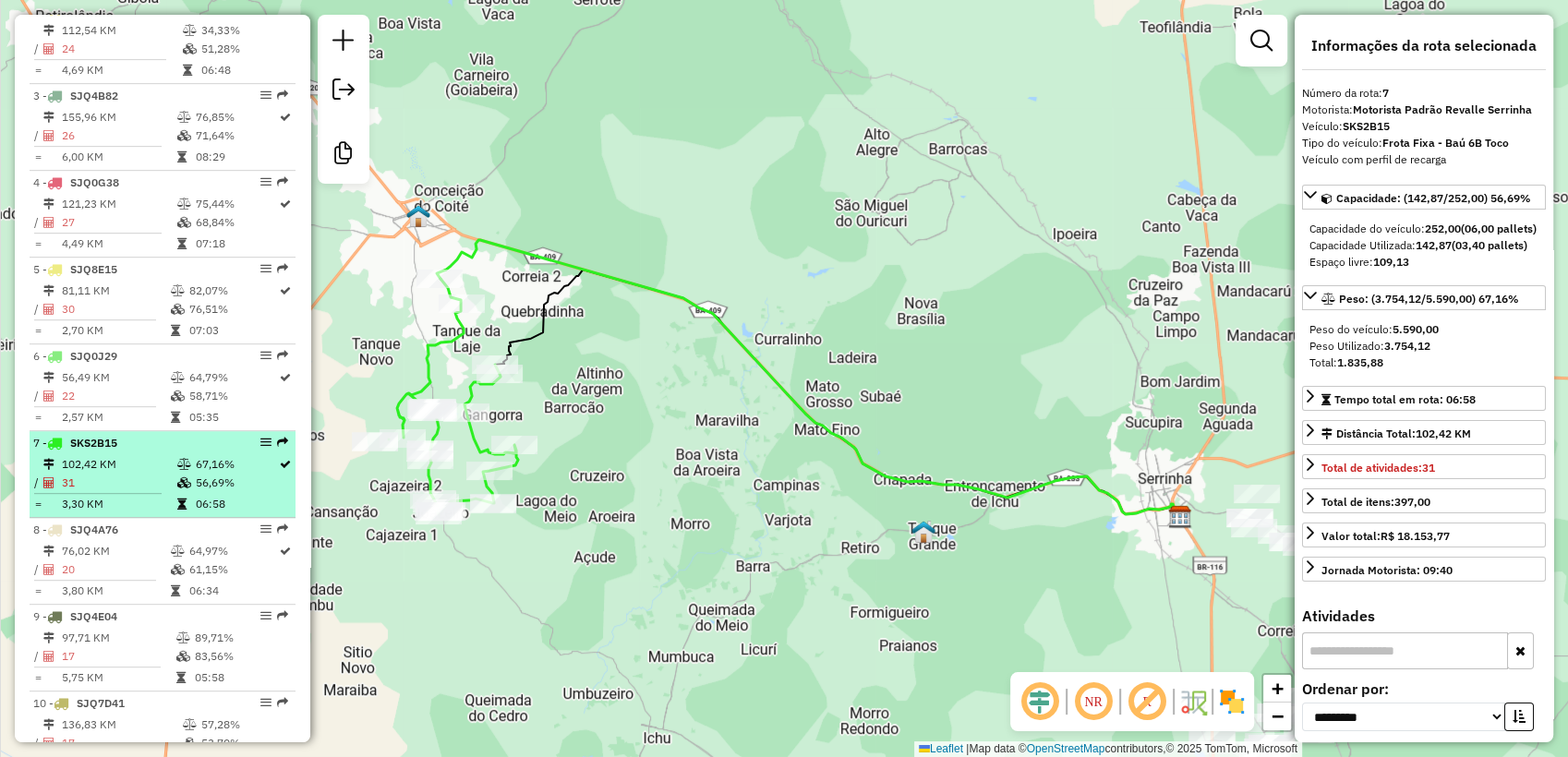
drag, startPoint x: 118, startPoint y: 483, endPoint x: 123, endPoint y: 509, distance: 26.5
click at [118, 474] on td "102,42 KM" at bounding box center [118, 464] width 115 height 19
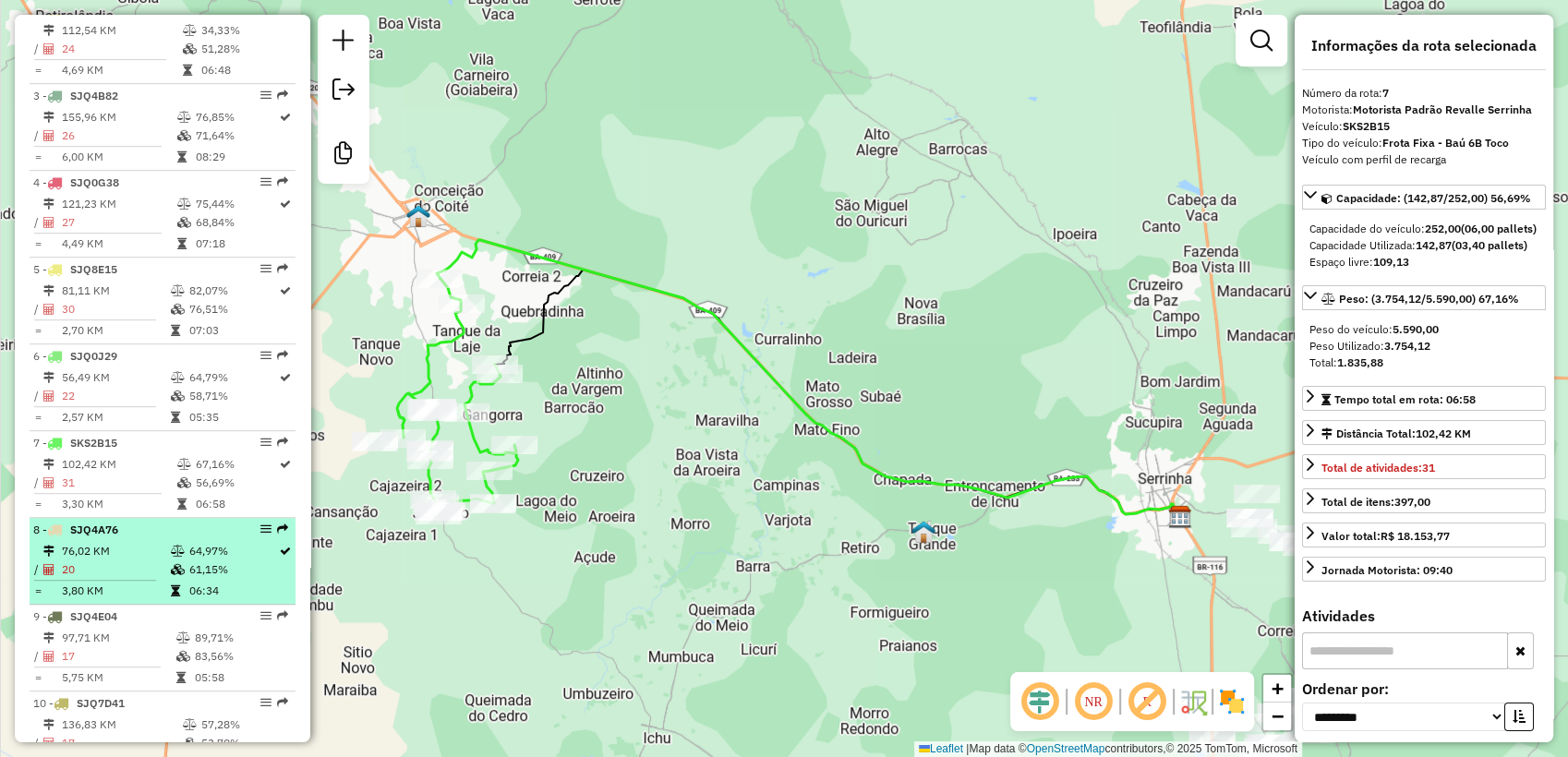
drag, startPoint x: 125, startPoint y: 566, endPoint x: 131, endPoint y: 572, distance: 8.5
click at [125, 561] on td "76,02 KM" at bounding box center [115, 551] width 109 height 19
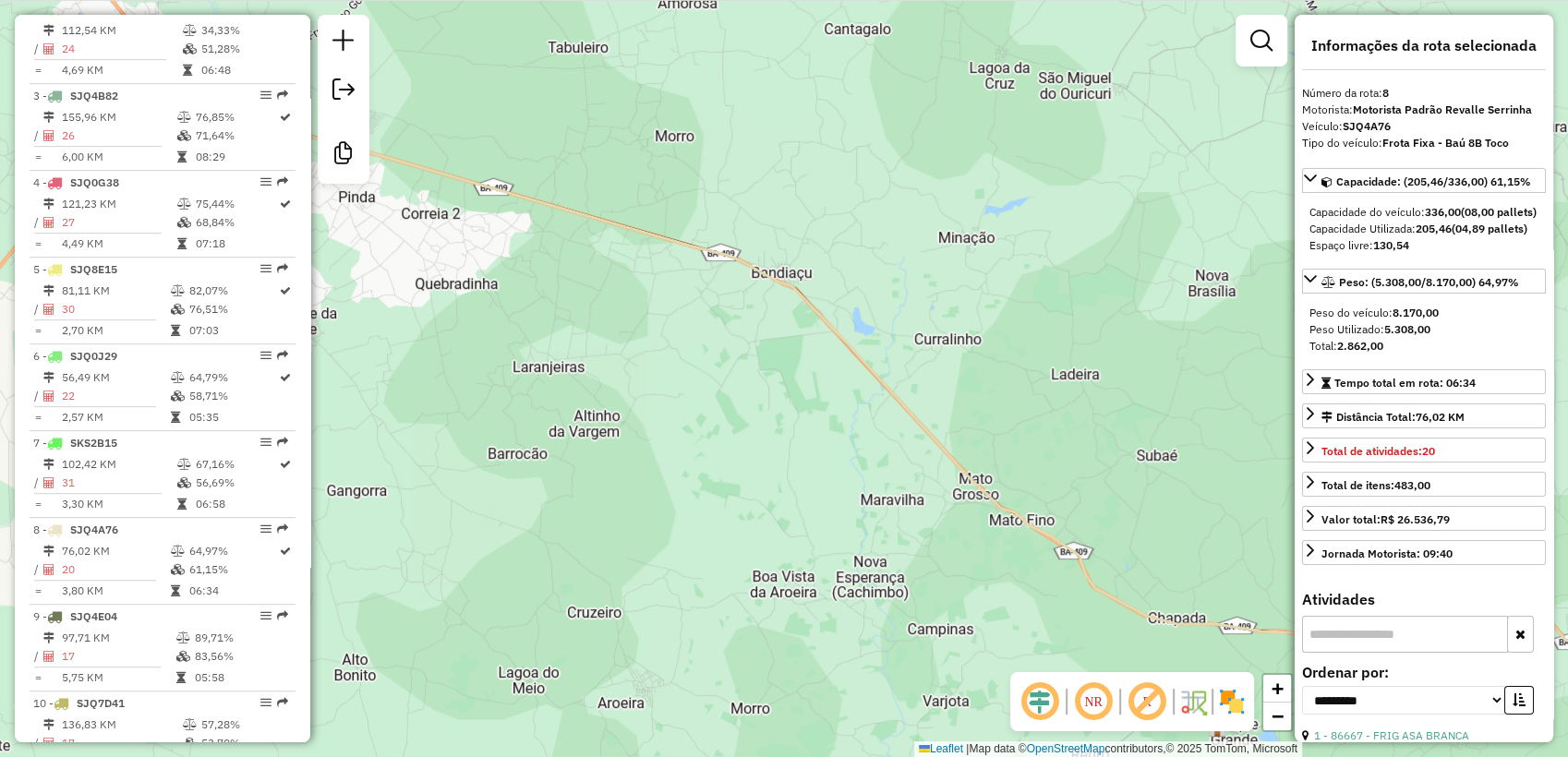
drag, startPoint x: 596, startPoint y: 373, endPoint x: 871, endPoint y: 399, distance: 276.2
click at [906, 395] on div "Janela de atendimento Grade de atendimento Capacidade Transportadoras Veículos …" at bounding box center [784, 378] width 1568 height 757
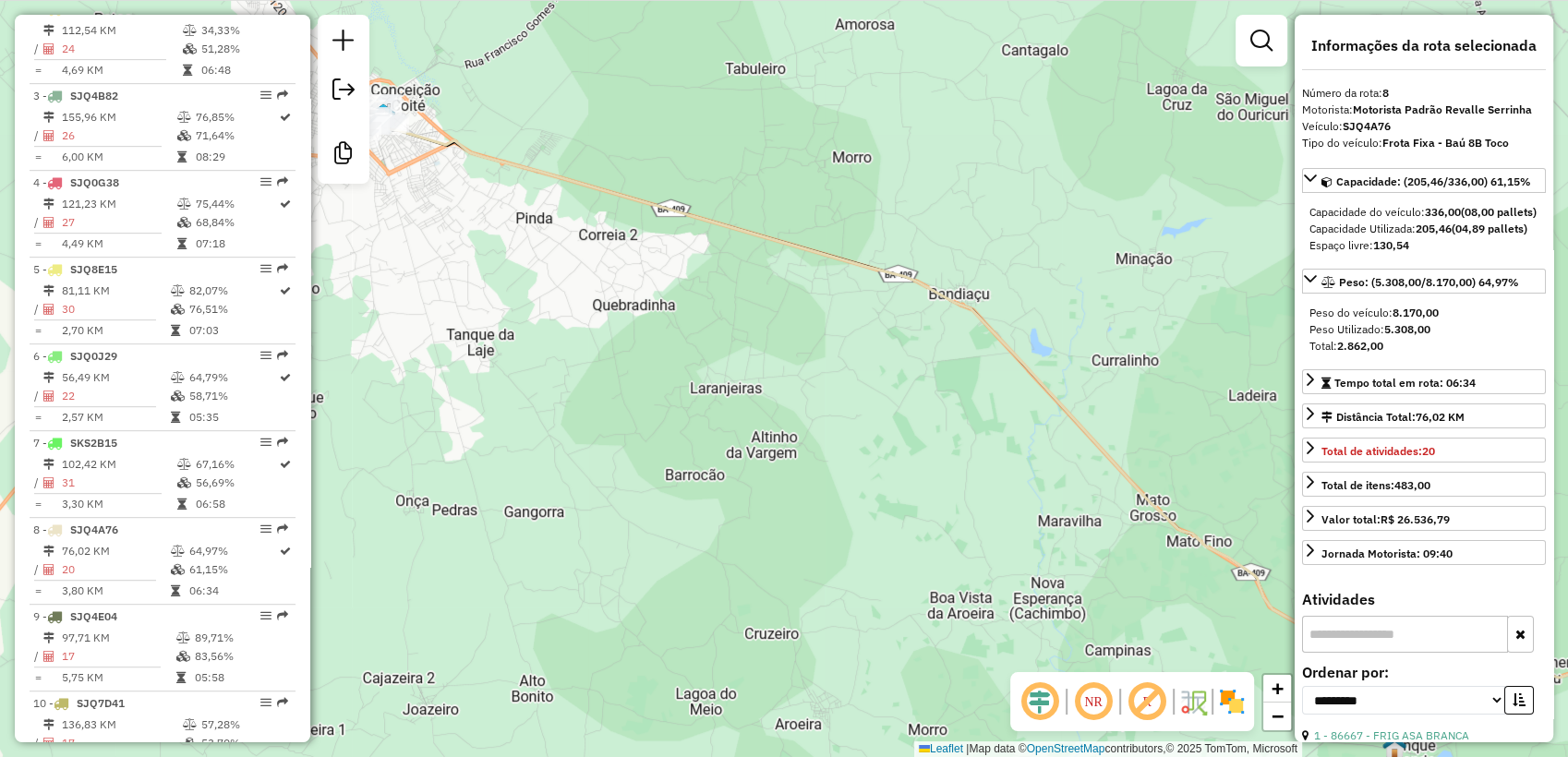
drag, startPoint x: 630, startPoint y: 358, endPoint x: 834, endPoint y: 425, distance: 214.7
click at [835, 425] on div "Janela de atendimento Grade de atendimento Capacidade Transportadoras Veículos …" at bounding box center [784, 378] width 1568 height 757
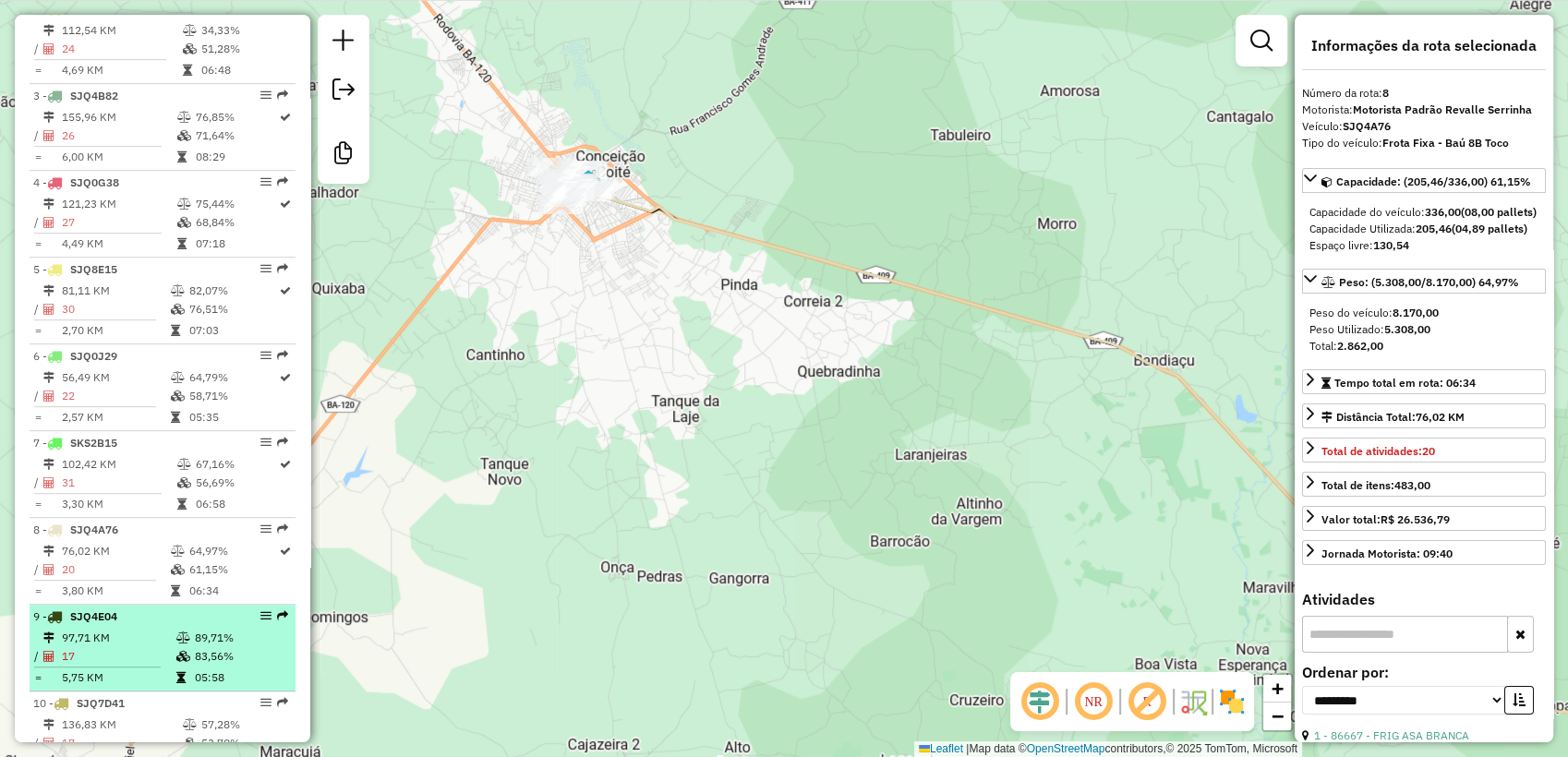
click at [143, 625] on div "9 - SJQ4E04" at bounding box center [131, 617] width 195 height 17
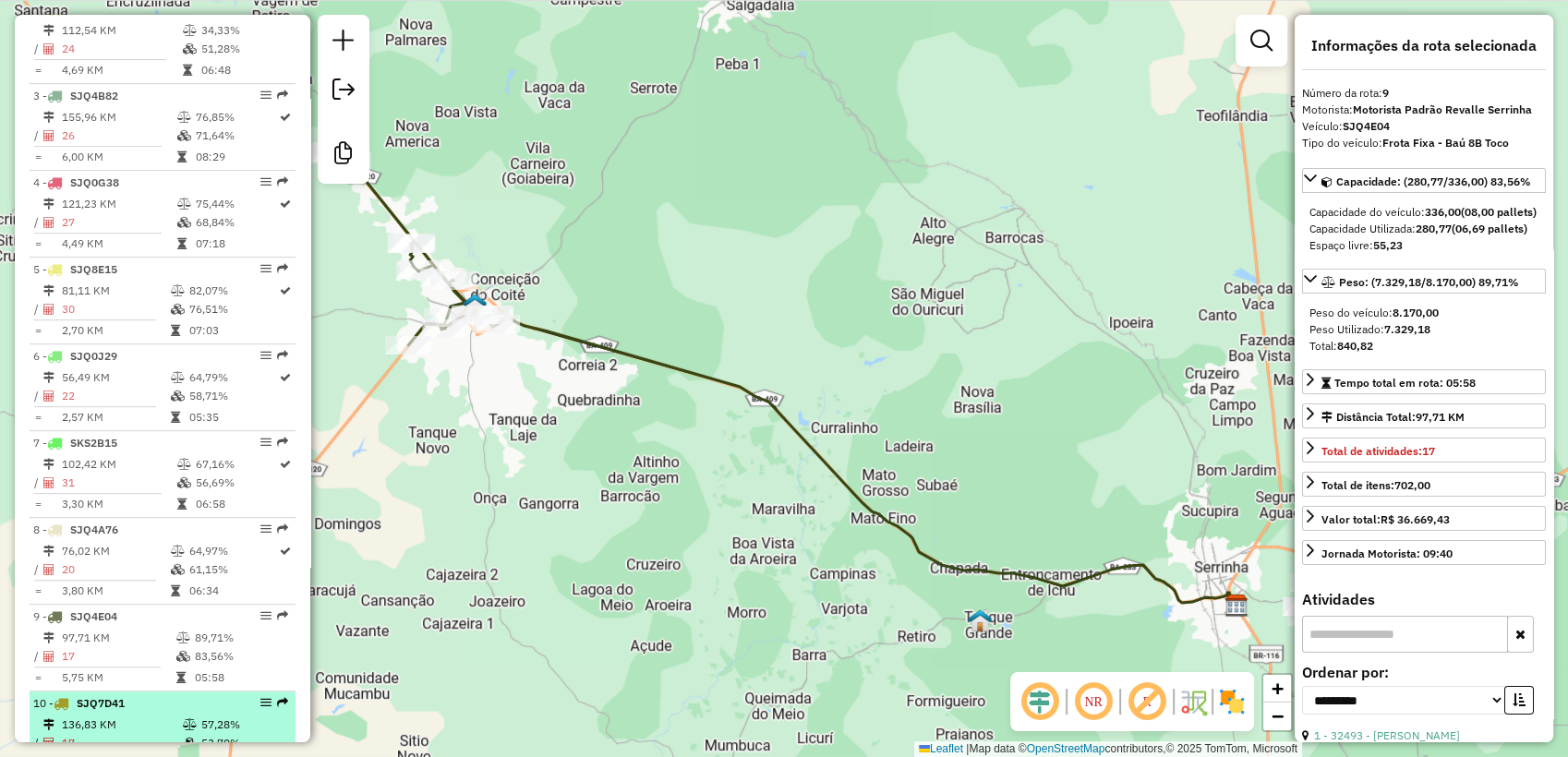
scroll to position [1198, 0]
